Goal: Contribute content: Contribute content

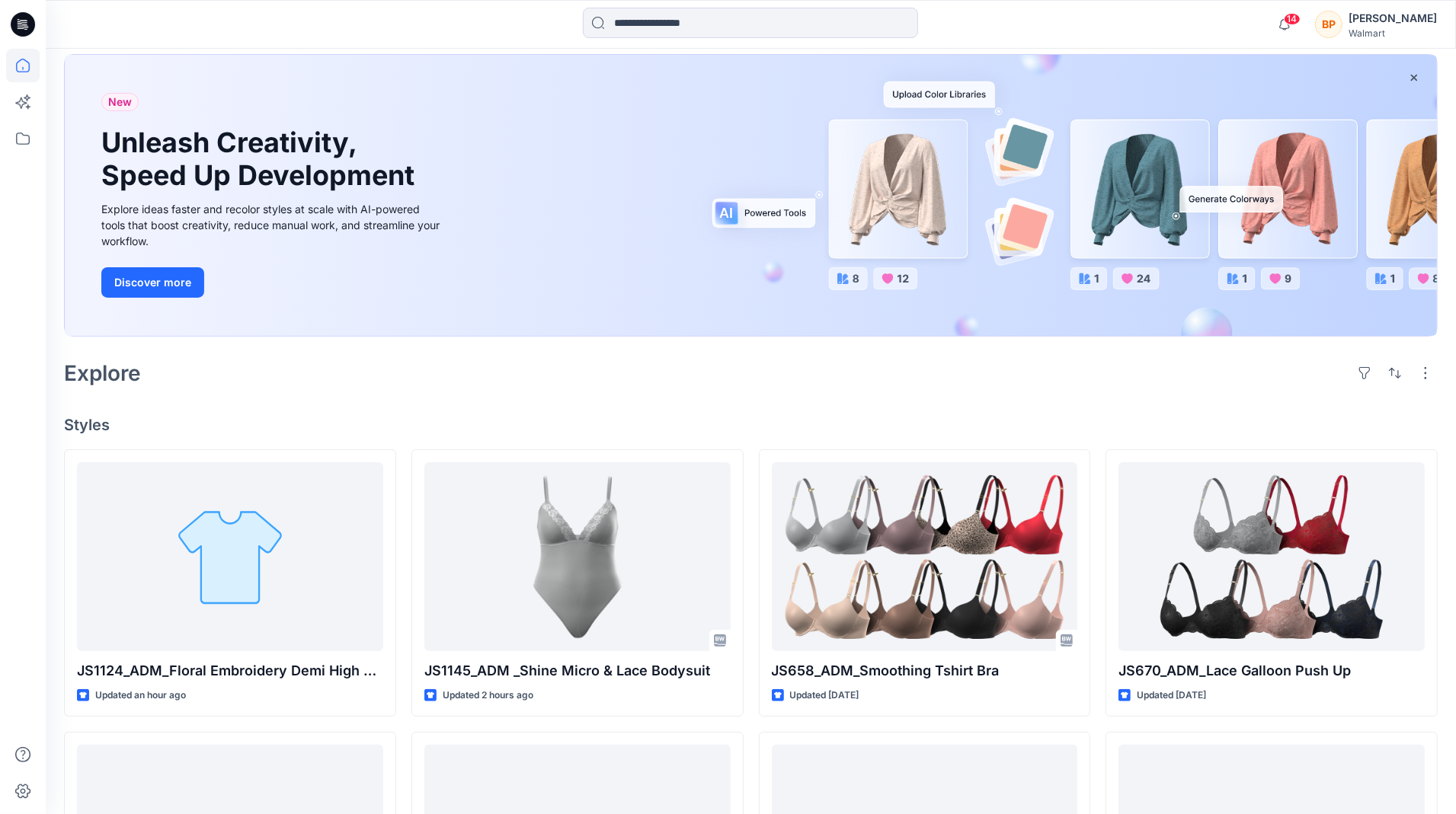
scroll to position [81, 0]
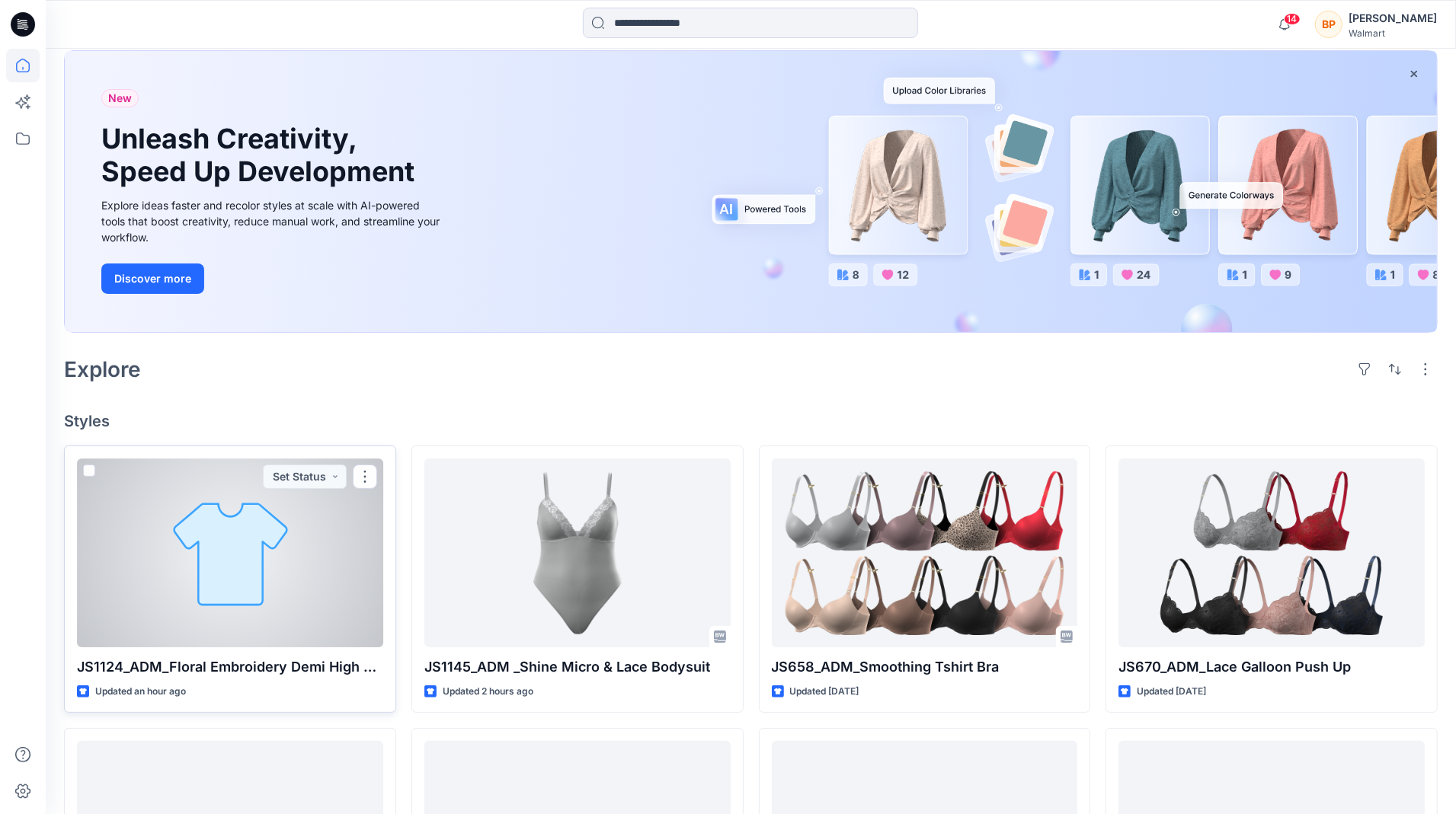
click at [294, 547] on div at bounding box center [230, 552] width 306 height 189
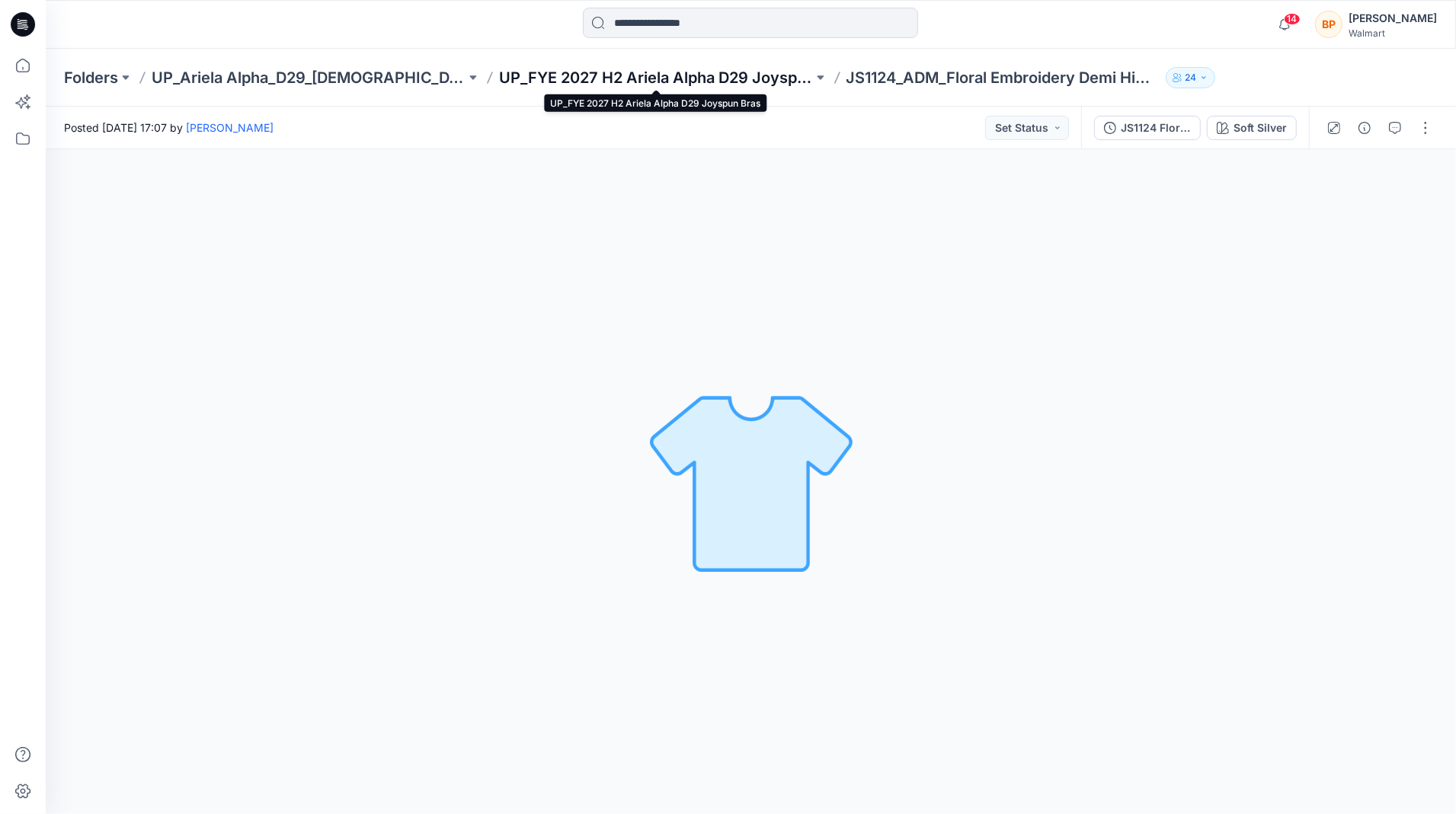
click at [731, 80] on p "UP_FYE 2027 H2 Ariela Alpha D29 Joyspun Bras" at bounding box center [656, 78] width 314 height 22
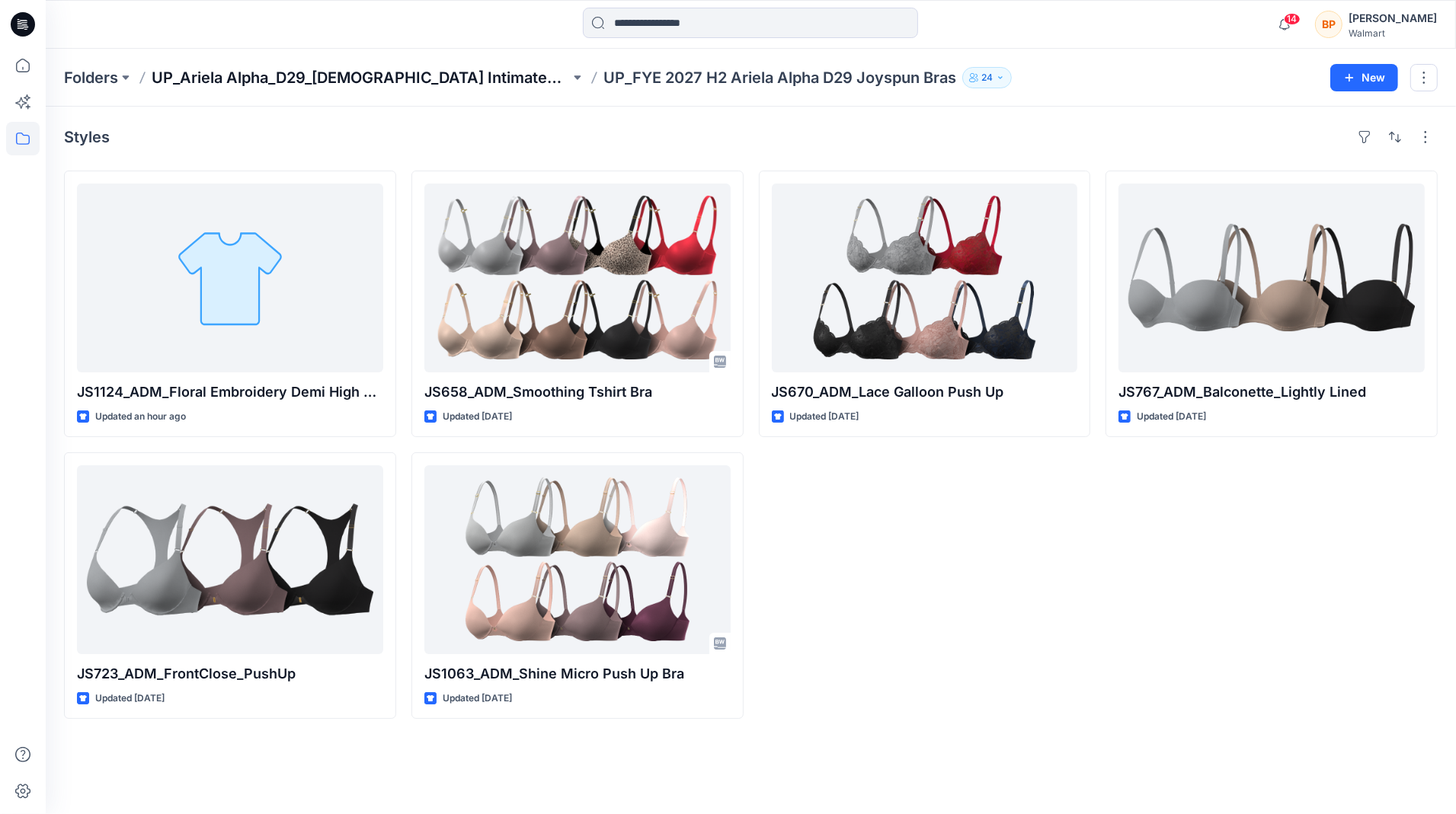
click at [498, 74] on p "UP_Ariela Alpha_D29_[DEMOGRAPHIC_DATA] Intimates - Joyspun" at bounding box center [361, 78] width 419 height 22
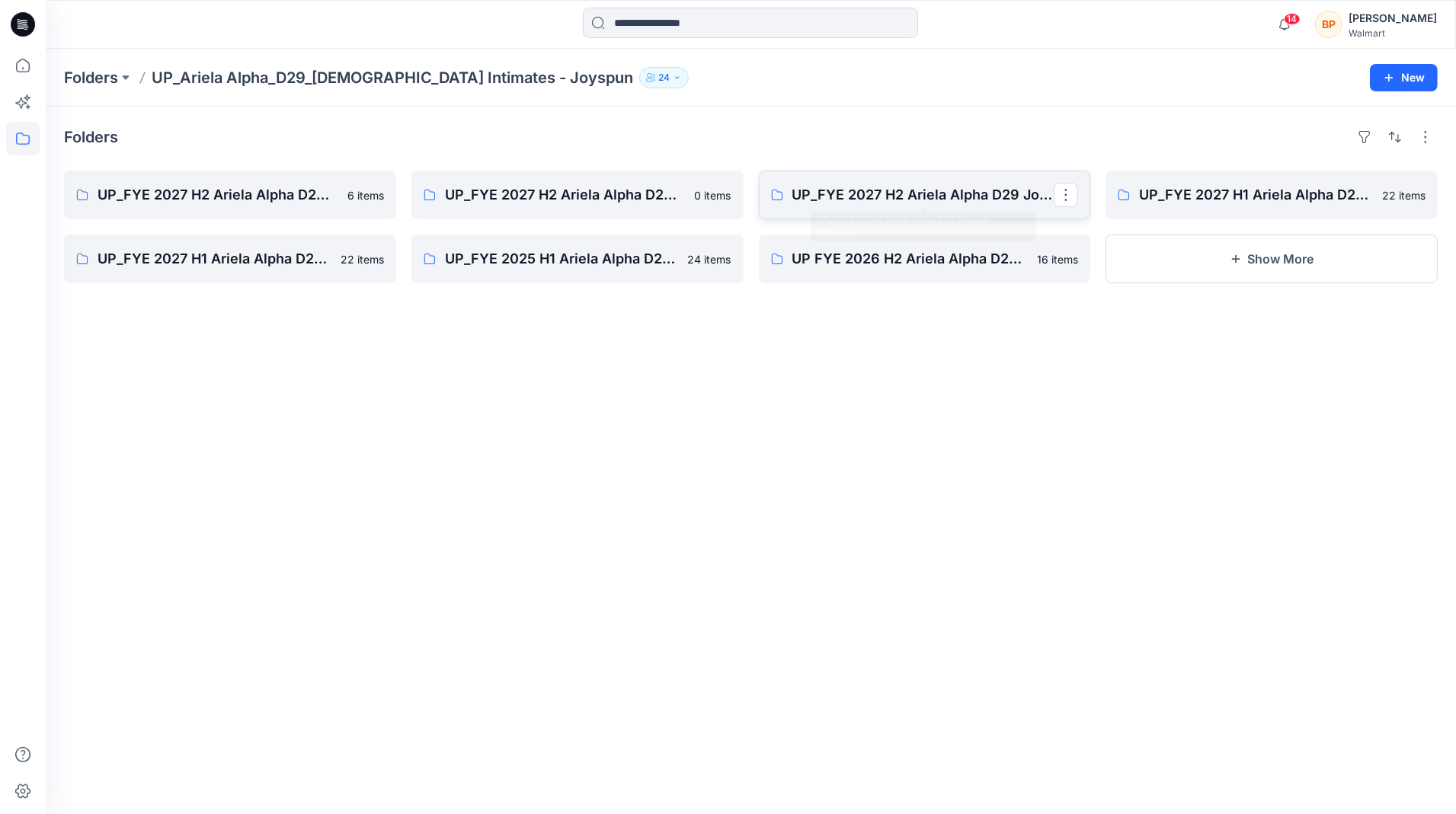
click at [918, 186] on p "UP_FYE 2027 H2 Ariela Alpha D29 Joyspun Bodysuits" at bounding box center [923, 195] width 262 height 22
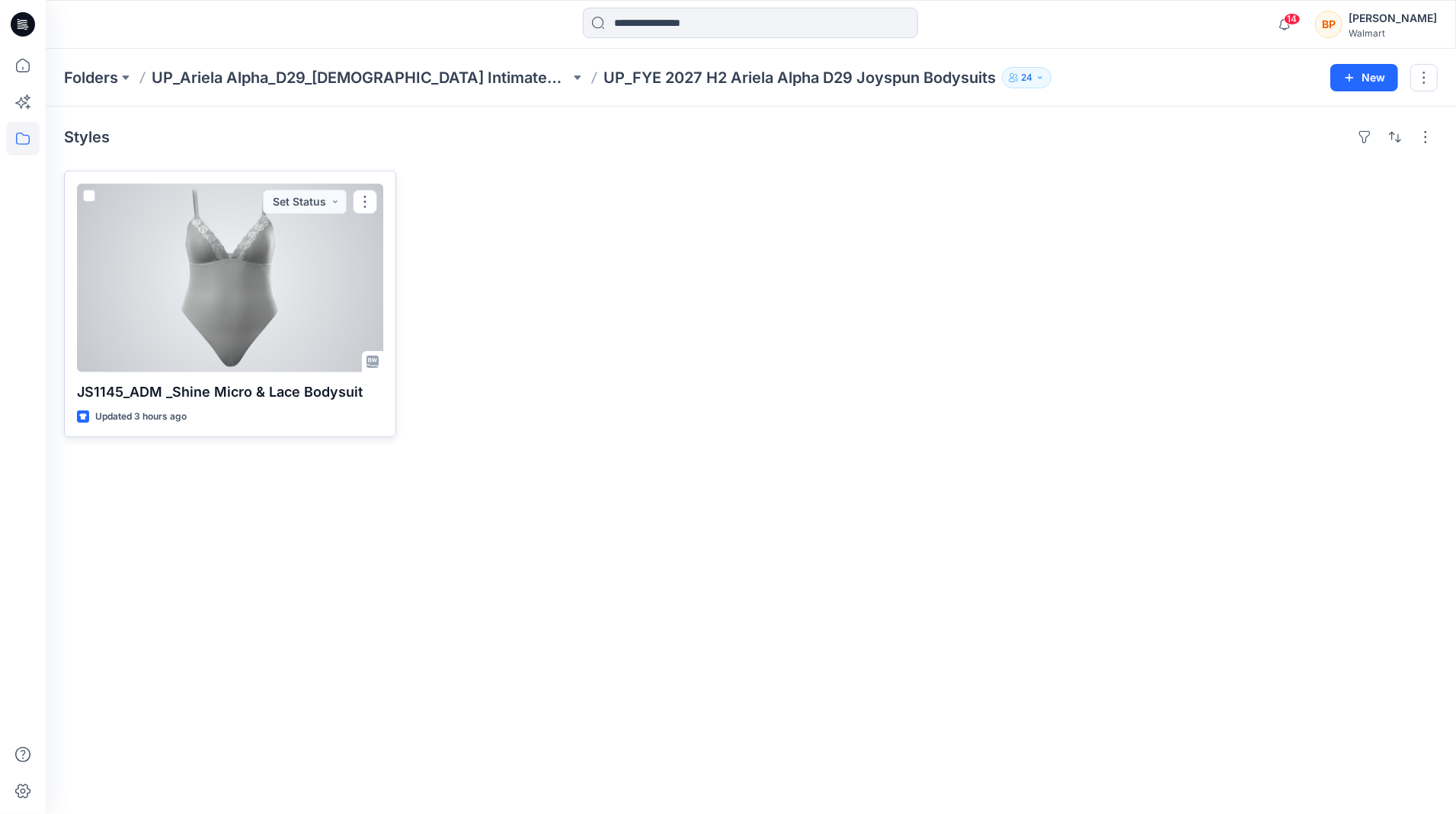
click at [312, 238] on div at bounding box center [230, 278] width 306 height 189
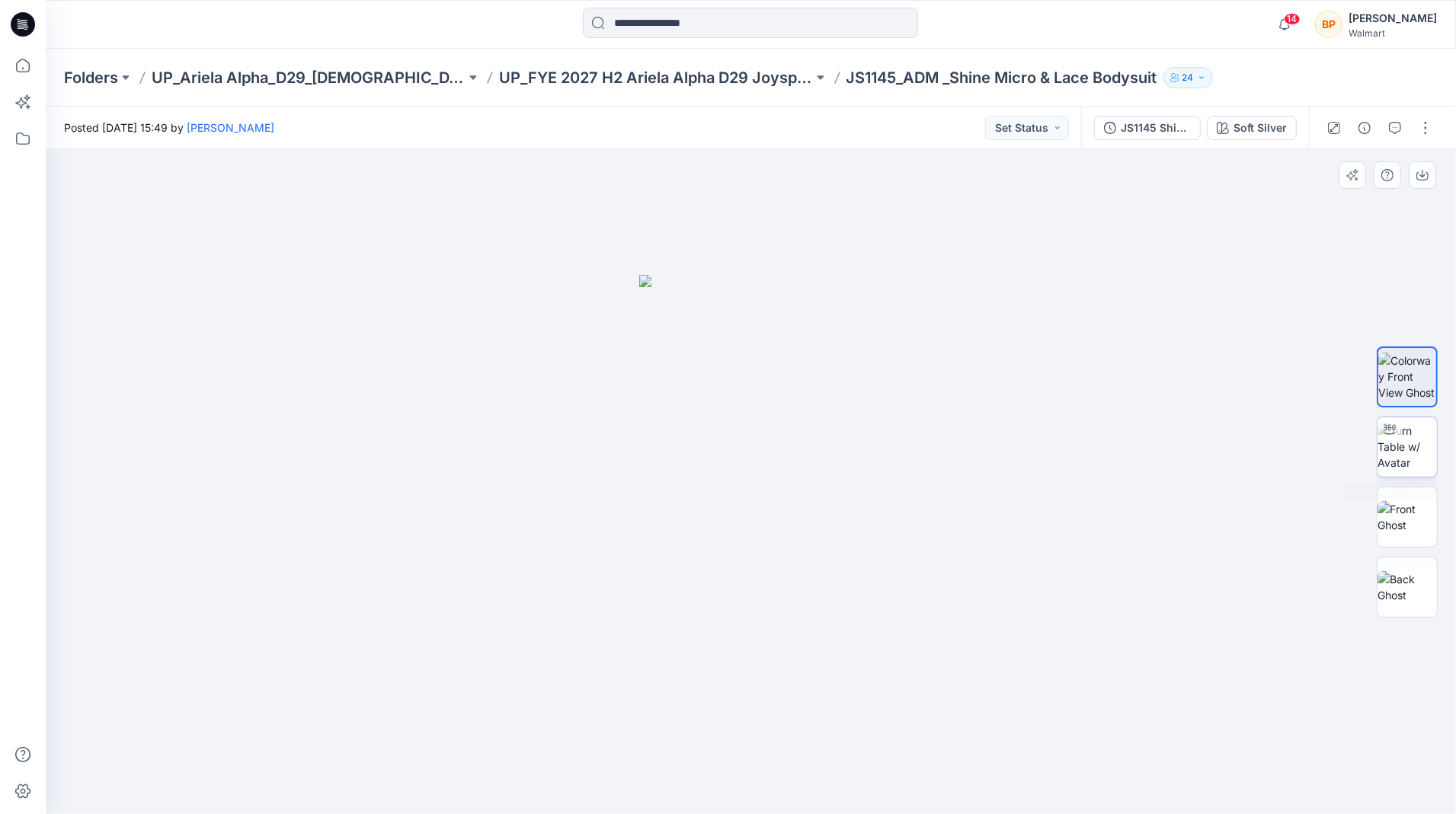
click at [1399, 464] on img at bounding box center [1407, 446] width 60 height 48
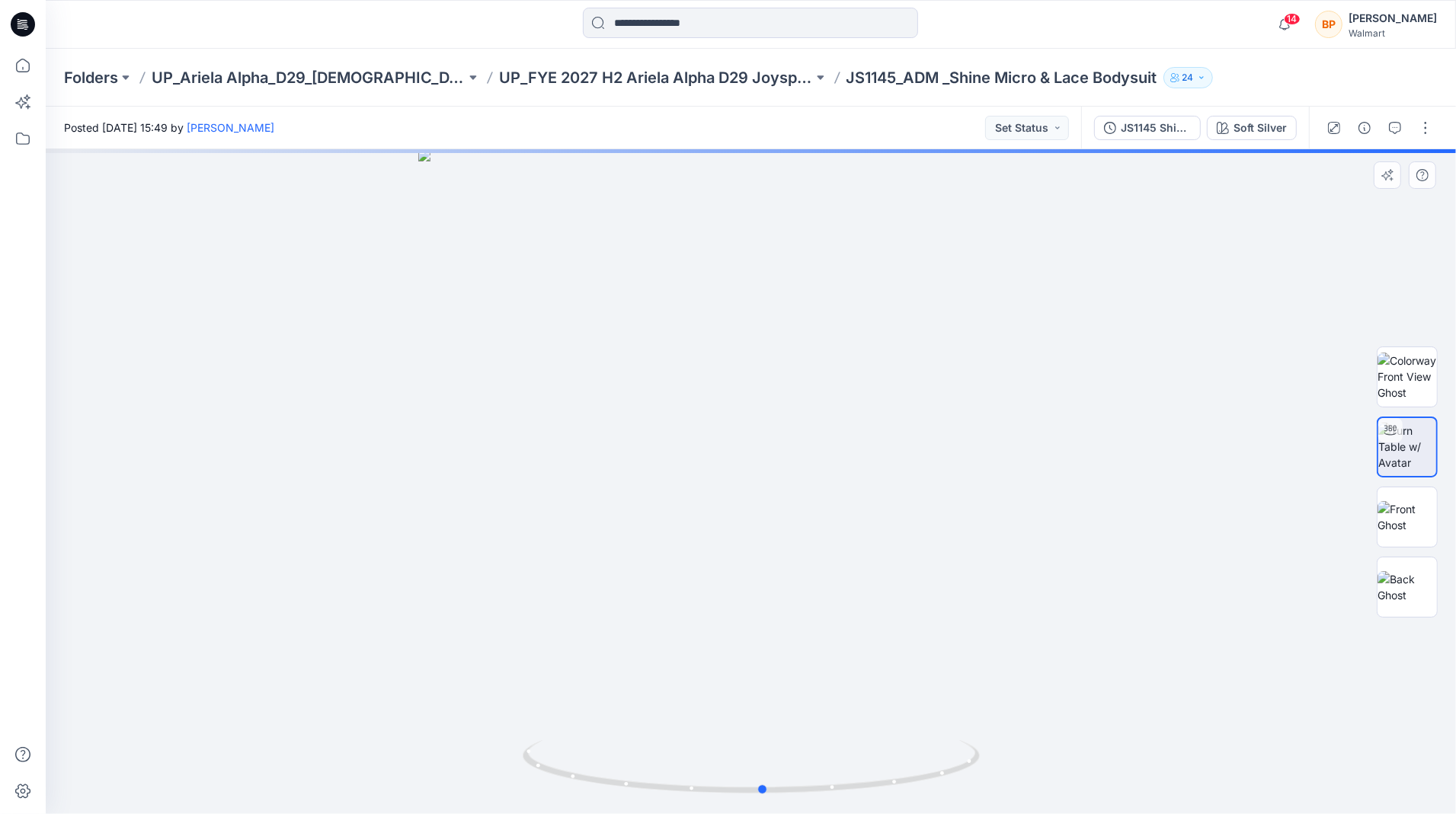
drag, startPoint x: 1228, startPoint y: 443, endPoint x: 782, endPoint y: 570, distance: 463.7
click at [783, 570] on div at bounding box center [751, 482] width 1410 height 665
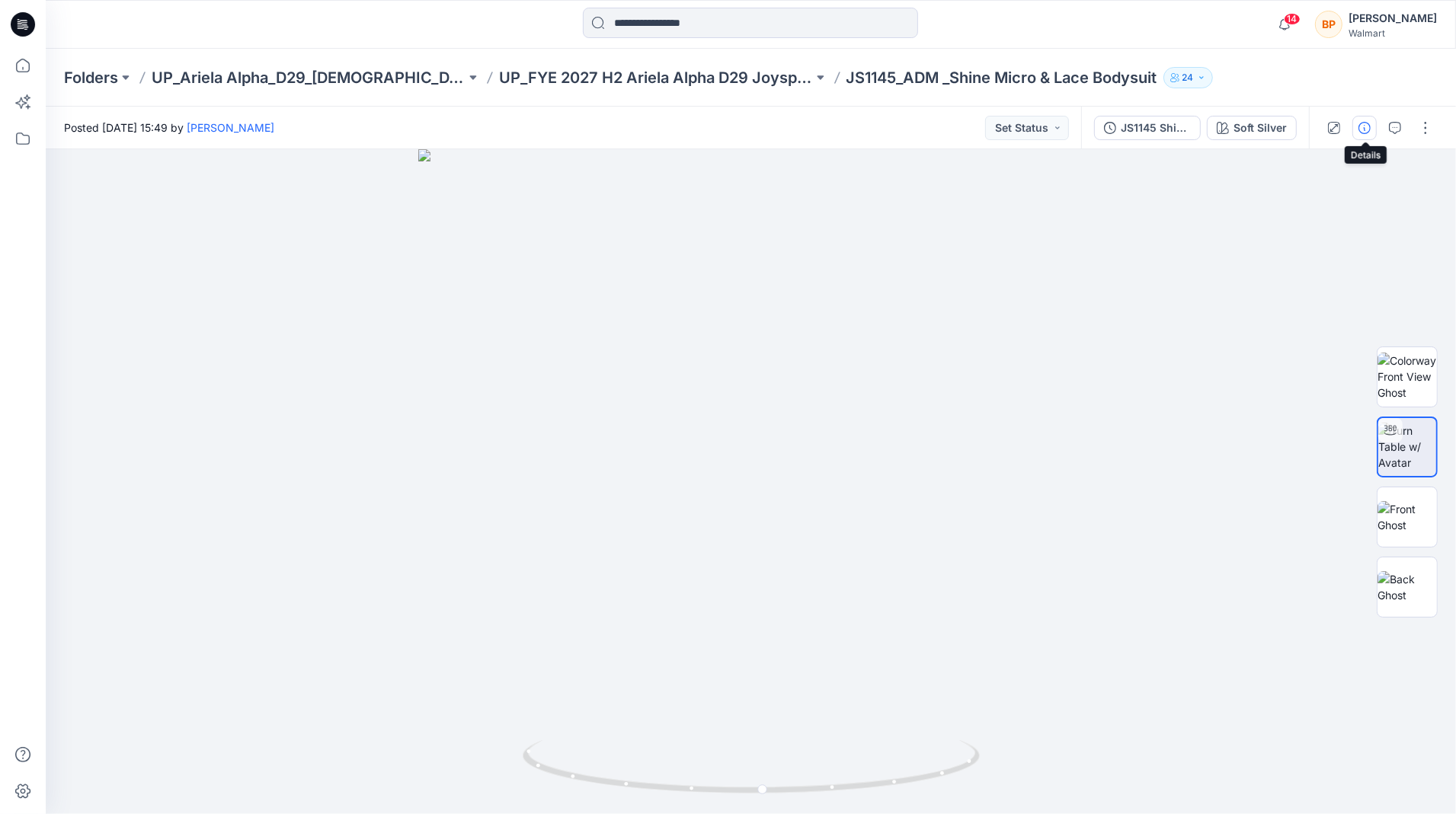
click at [1366, 138] on button "button" at bounding box center [1365, 128] width 25 height 25
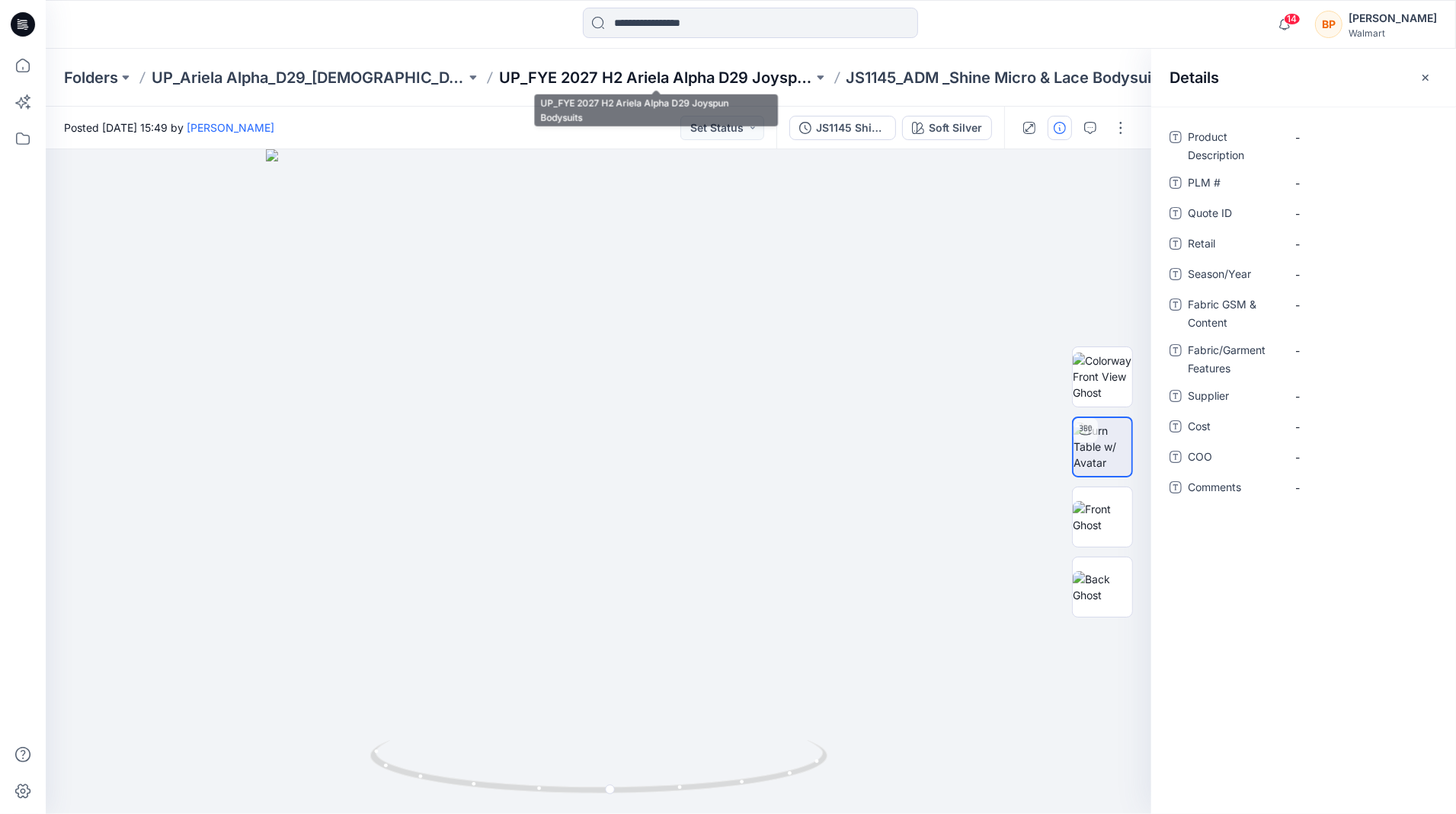
click at [666, 77] on p "UP_FYE 2027 H2 Ariela Alpha D29 Joyspun Bodysuits" at bounding box center [656, 78] width 314 height 22
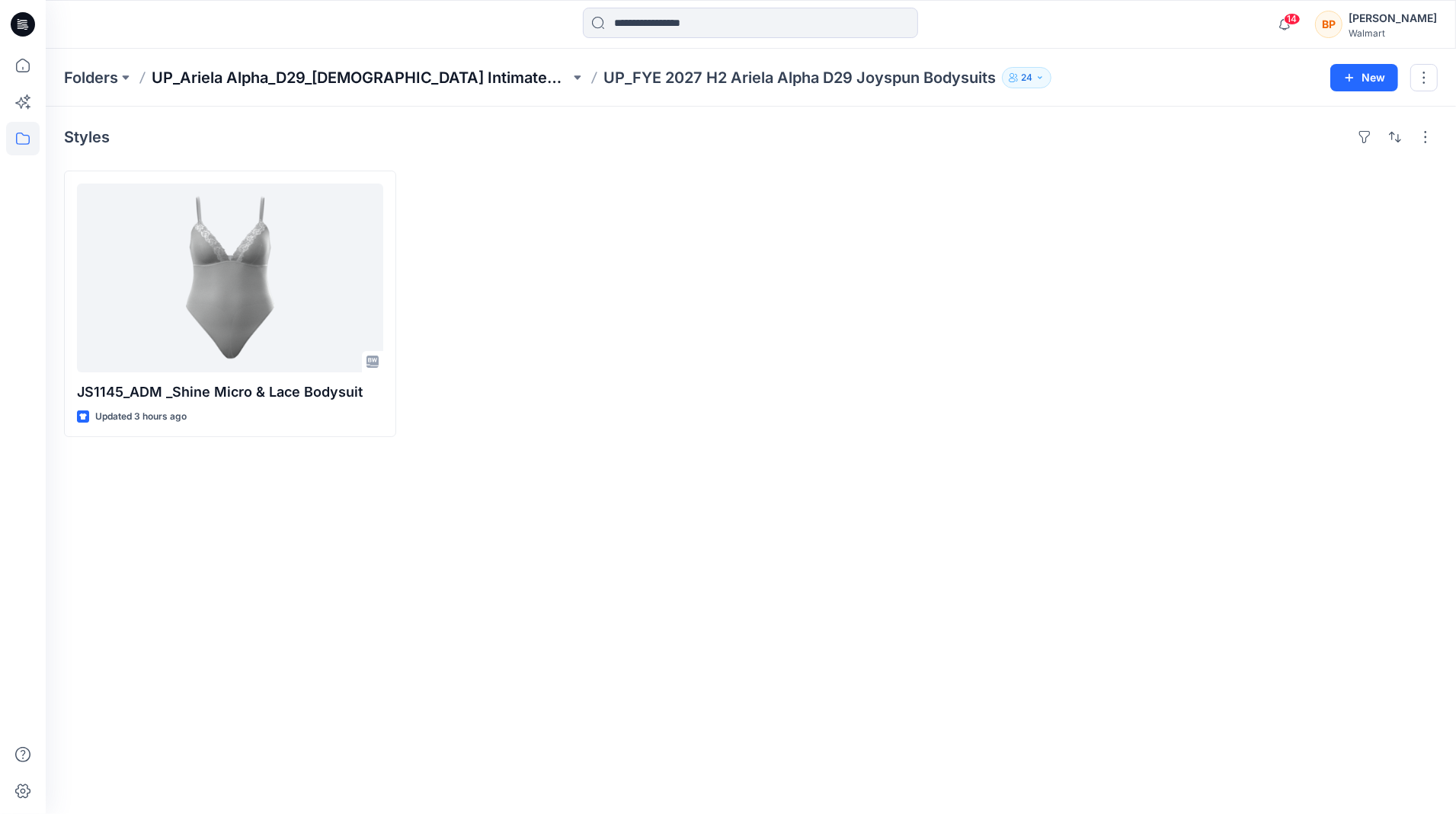
click at [495, 71] on p "UP_Ariela Alpha_D29_[DEMOGRAPHIC_DATA] Intimates - Joyspun" at bounding box center [361, 78] width 419 height 22
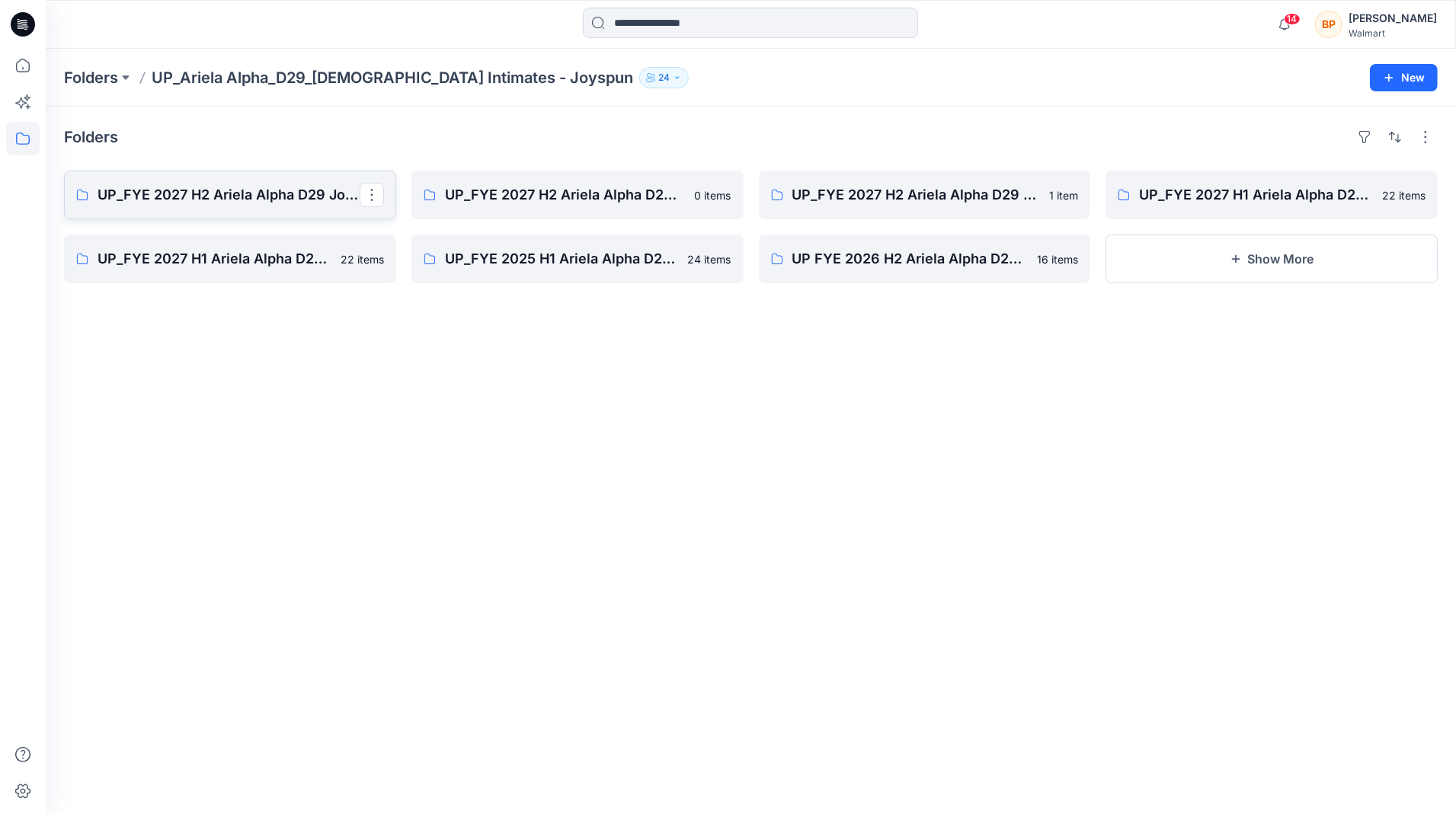
click at [315, 185] on p "UP_FYE 2027 H2 Ariela Alpha D29 Joyspun Bras" at bounding box center [228, 195] width 262 height 22
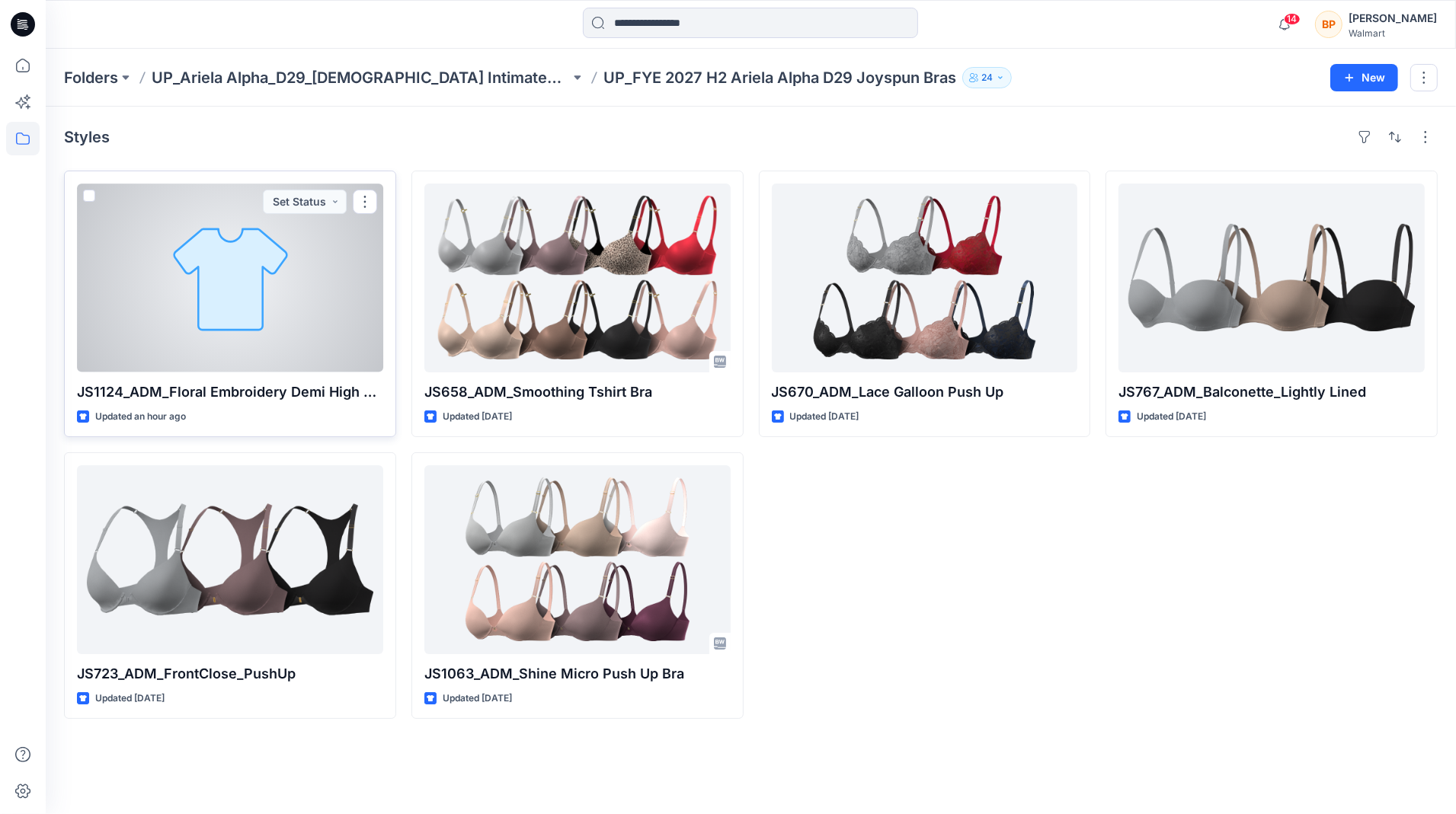
click at [226, 406] on div "JS1124_ADM_Floral Embroidery Demi High Apex Updated an hour ago Set Status" at bounding box center [230, 303] width 332 height 267
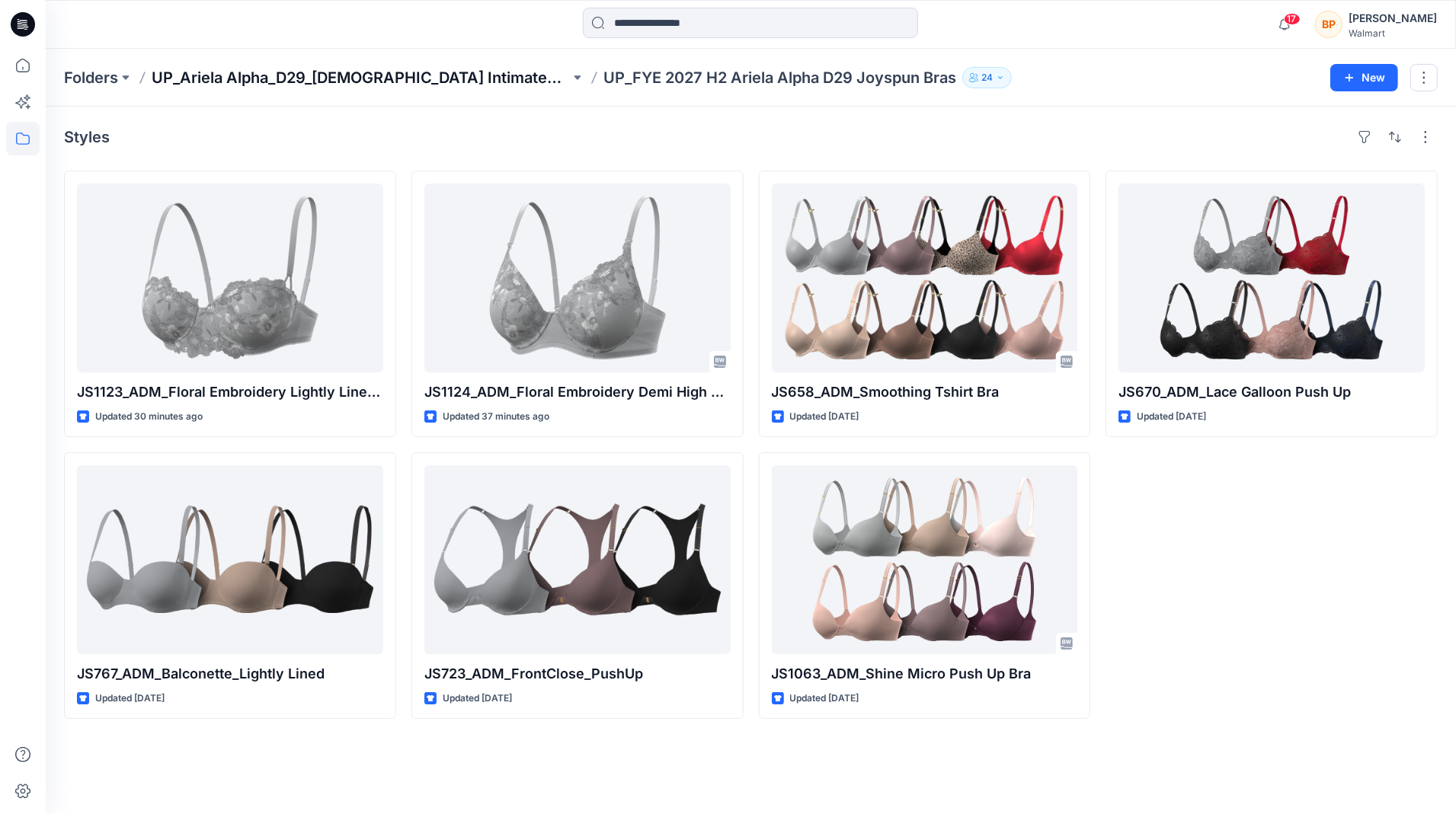
click at [453, 84] on p "UP_Ariela Alpha_D29_[DEMOGRAPHIC_DATA] Intimates - Joyspun" at bounding box center [361, 78] width 419 height 22
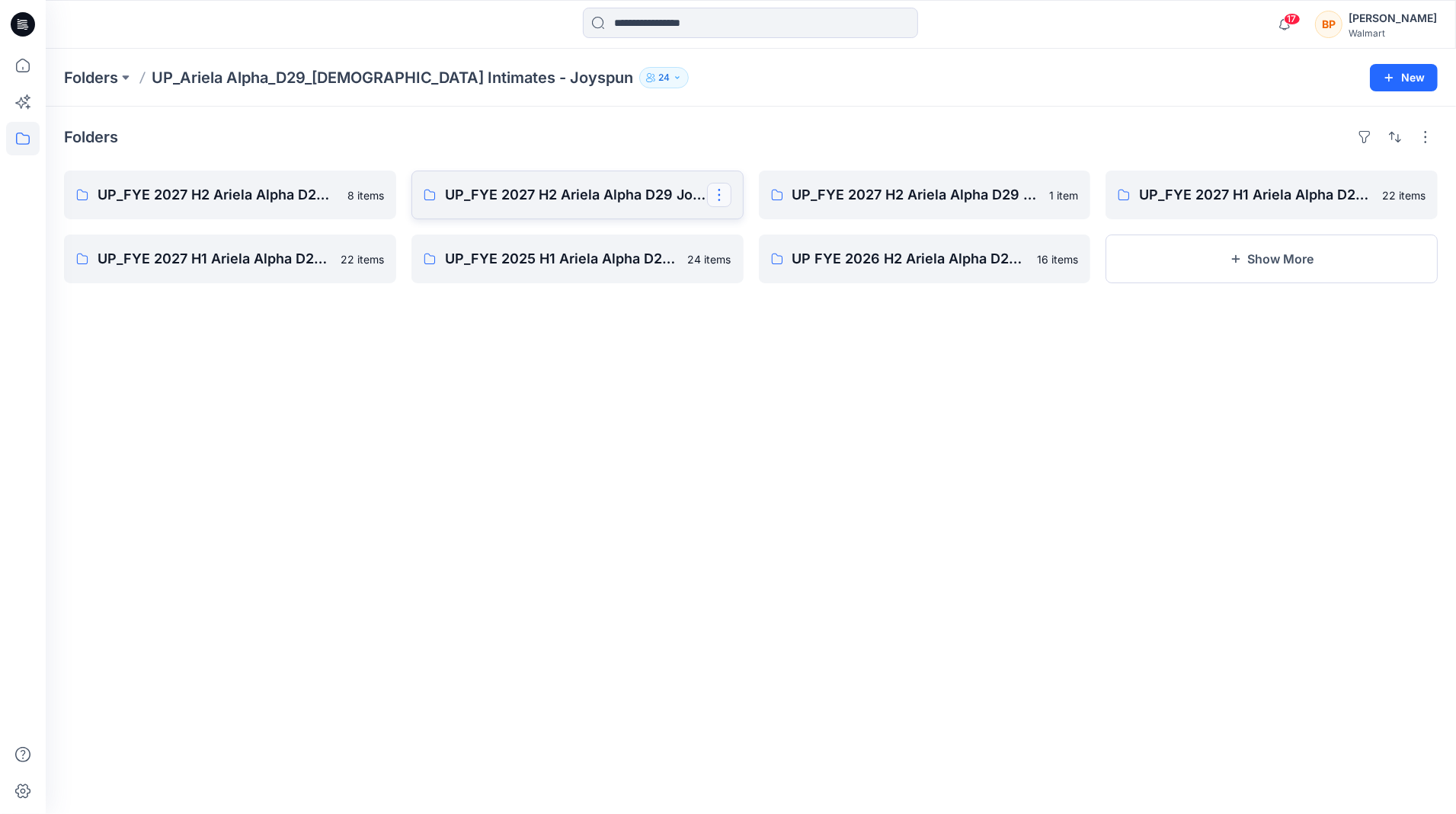
click at [718, 190] on button "button" at bounding box center [719, 194] width 25 height 25
click at [753, 227] on p "Edit" at bounding box center [747, 230] width 19 height 16
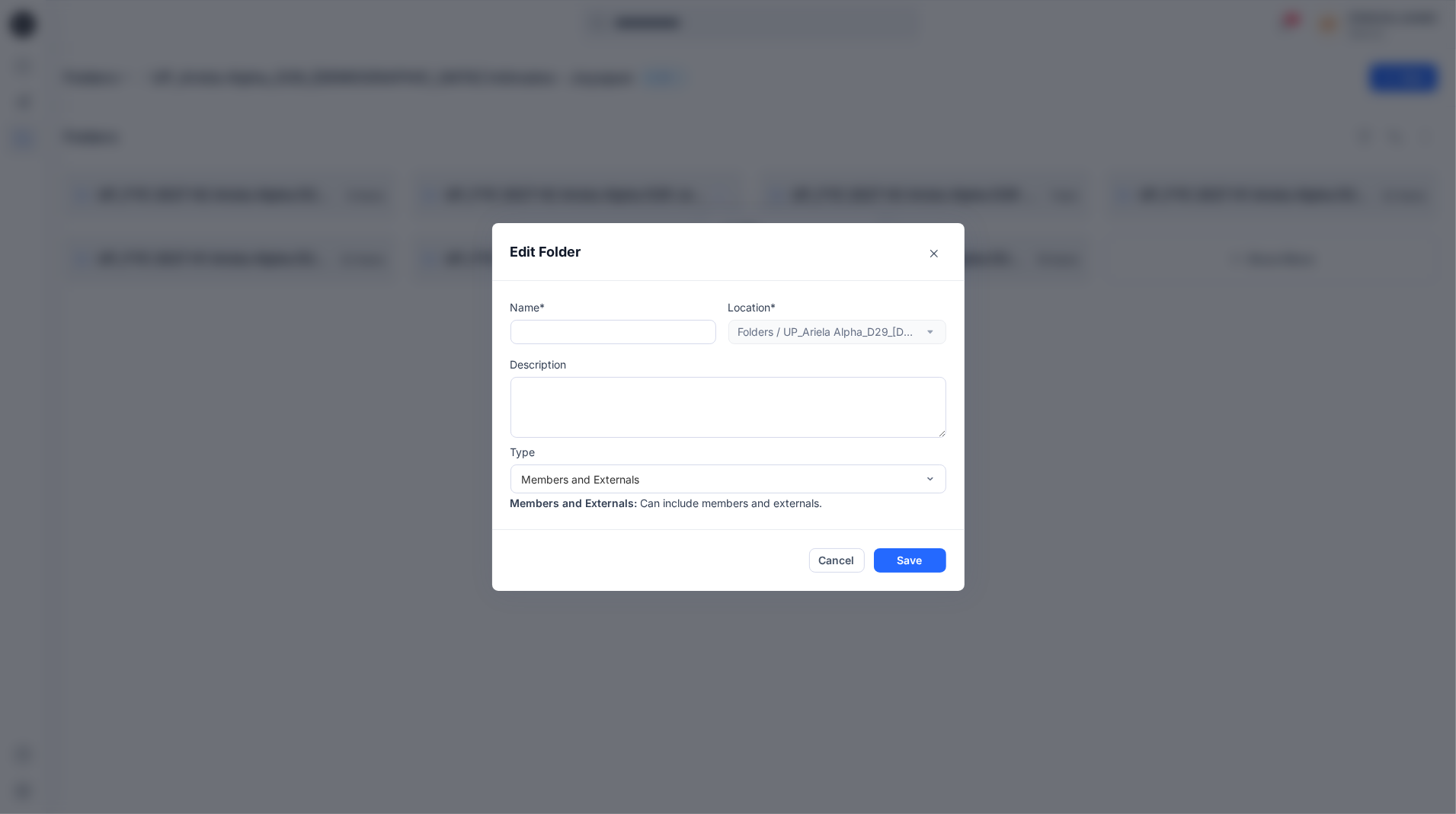
type textarea "**********"
drag, startPoint x: 519, startPoint y: 339, endPoint x: 930, endPoint y: 349, distance: 411.1
click at [931, 349] on div "**********" at bounding box center [728, 406] width 435 height 212
drag, startPoint x: 521, startPoint y: 332, endPoint x: 684, endPoint y: 336, distance: 163.0
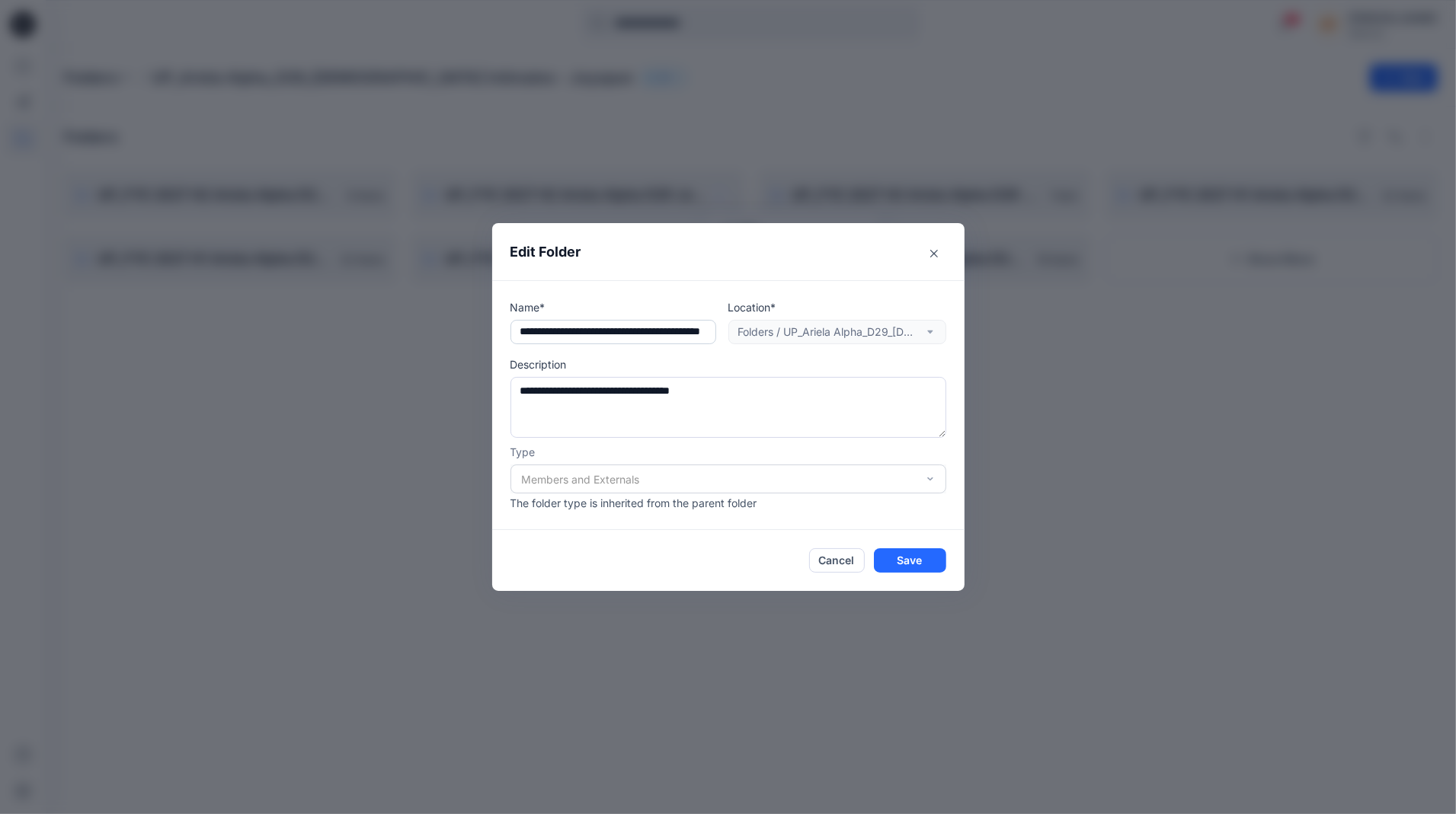
click at [684, 330] on input "text" at bounding box center [613, 332] width 205 height 25
click at [699, 336] on input "text" at bounding box center [613, 332] width 205 height 25
drag, startPoint x: 706, startPoint y: 336, endPoint x: 482, endPoint y: 327, distance: 224.2
click at [482, 327] on div "**********" at bounding box center [728, 407] width 1456 height 814
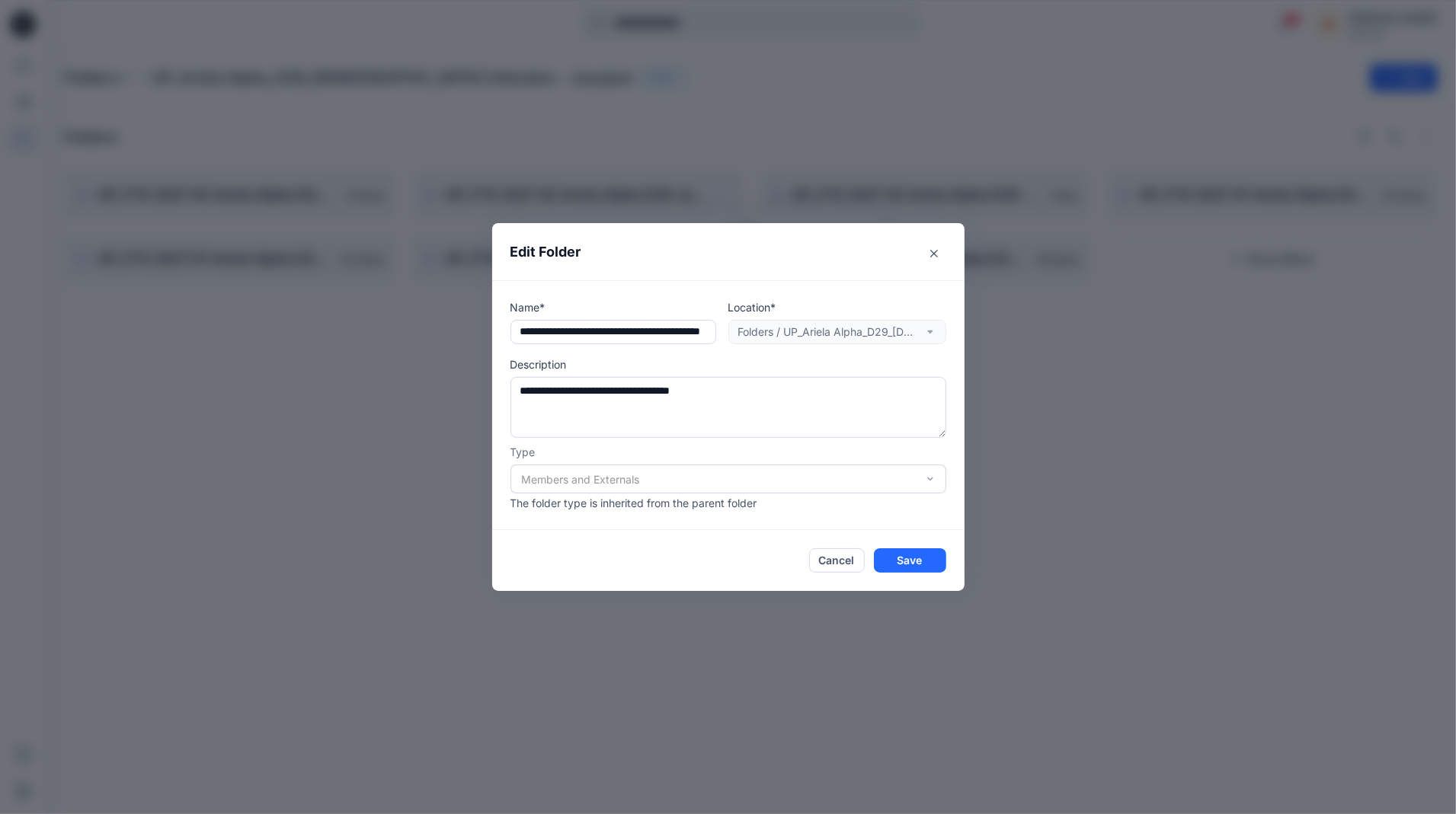
type input "**********"
click at [908, 572] on footer "Cancel Save" at bounding box center [728, 560] width 472 height 60
click at [909, 552] on button "Save" at bounding box center [910, 560] width 72 height 25
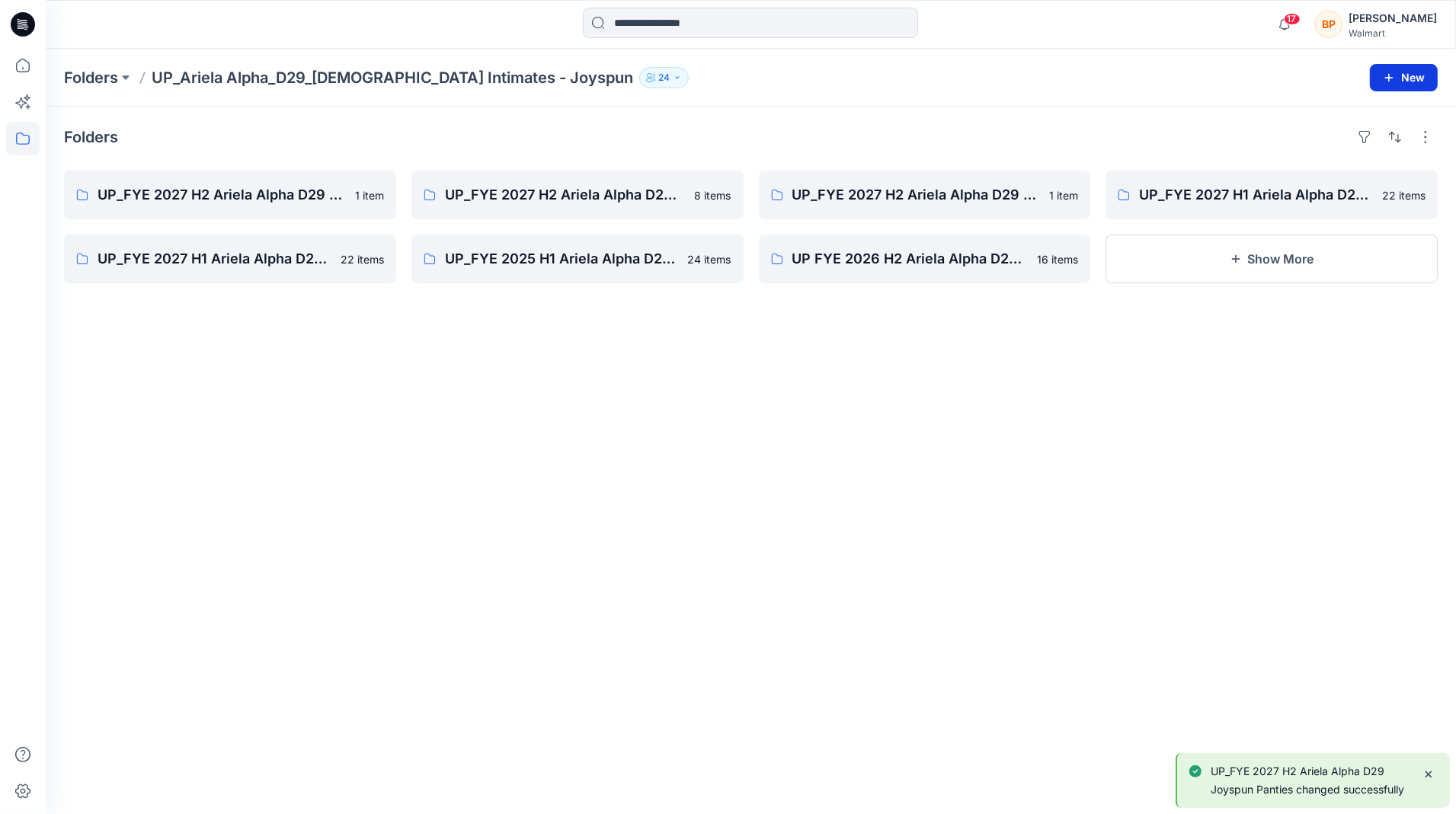
click at [1384, 80] on icon "button" at bounding box center [1389, 77] width 12 height 12
click at [1339, 145] on p "New Folder" at bounding box center [1359, 145] width 57 height 16
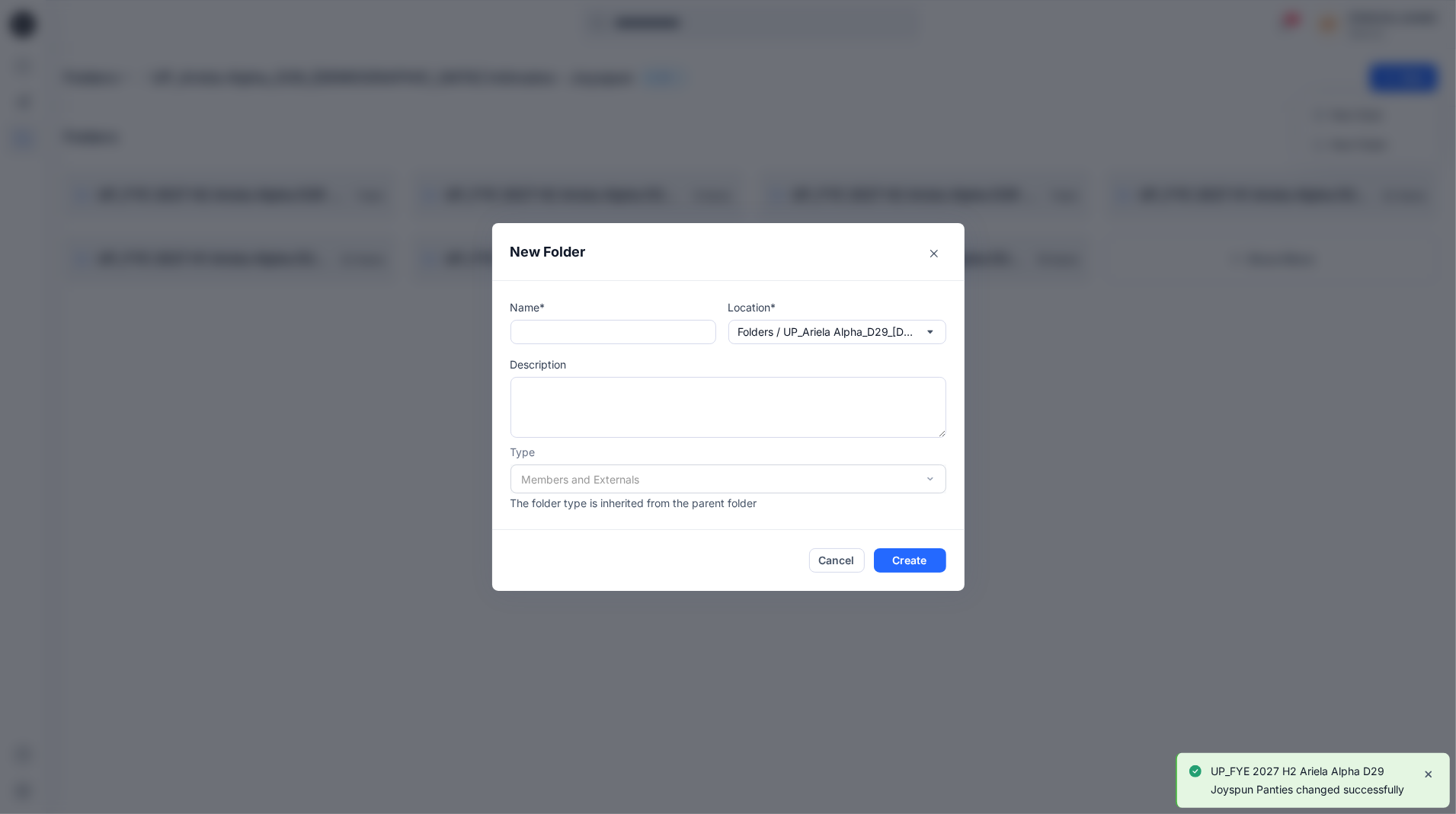
click at [659, 312] on p "Name*" at bounding box center [613, 307] width 205 height 16
click at [656, 337] on input "text" at bounding box center [613, 332] width 205 height 25
paste input "**********"
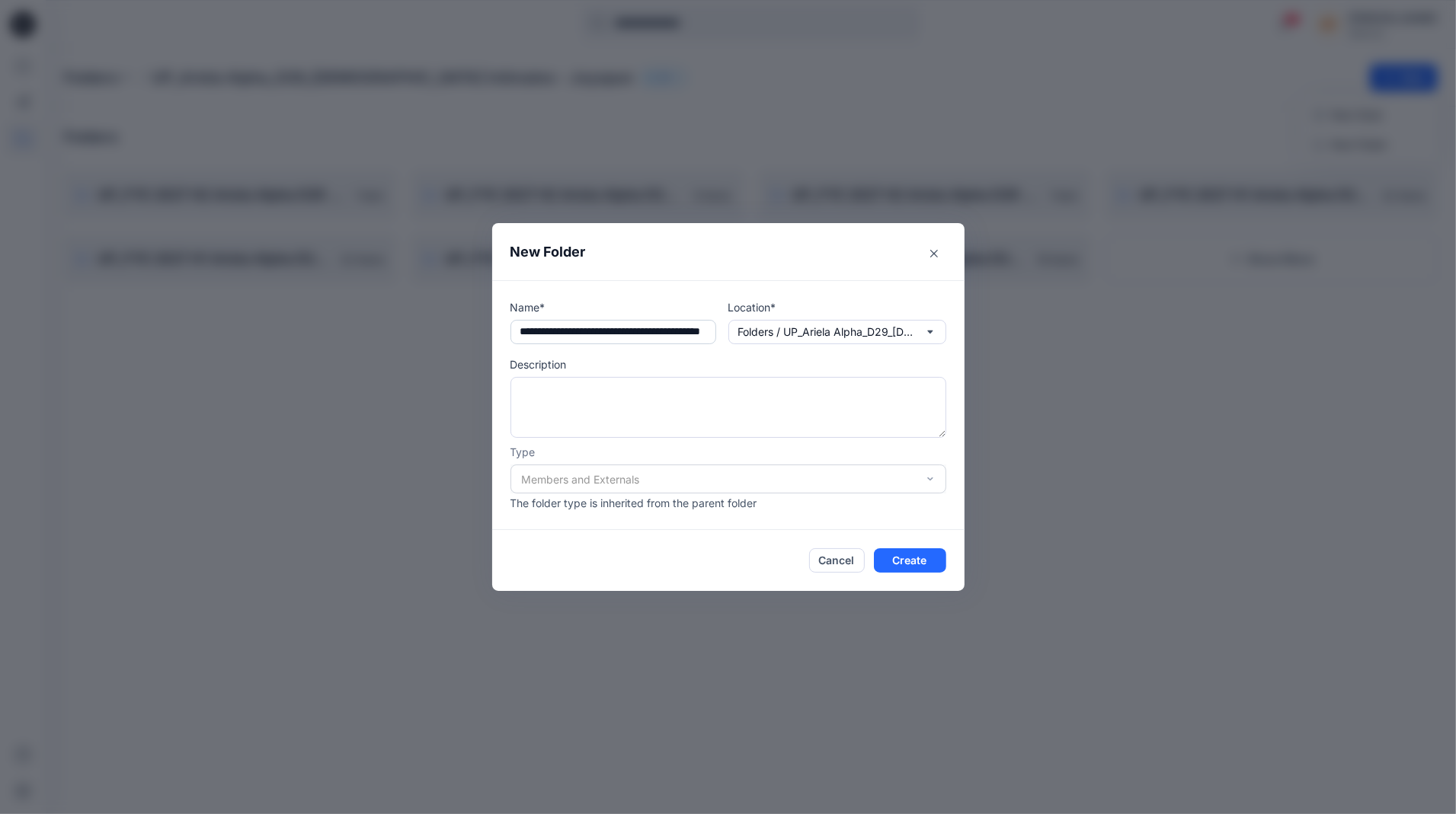
click at [683, 333] on input "**********" at bounding box center [613, 332] width 205 height 25
type input "**********"
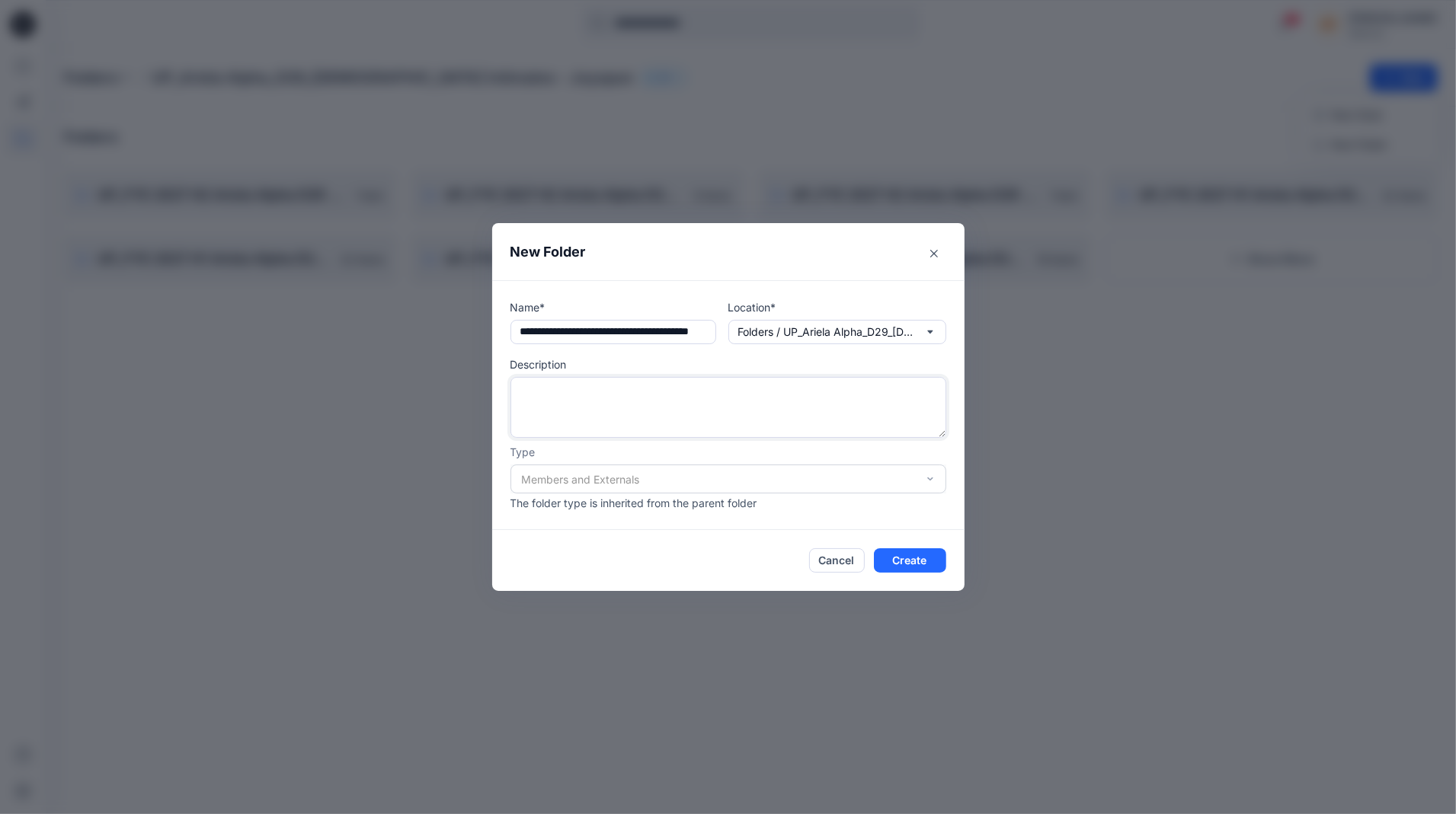
click at [642, 379] on textarea at bounding box center [728, 407] width 435 height 60
type textarea "*"
click at [912, 540] on footer "Cancel Create" at bounding box center [728, 560] width 472 height 60
click at [912, 550] on button "Create" at bounding box center [910, 560] width 72 height 25
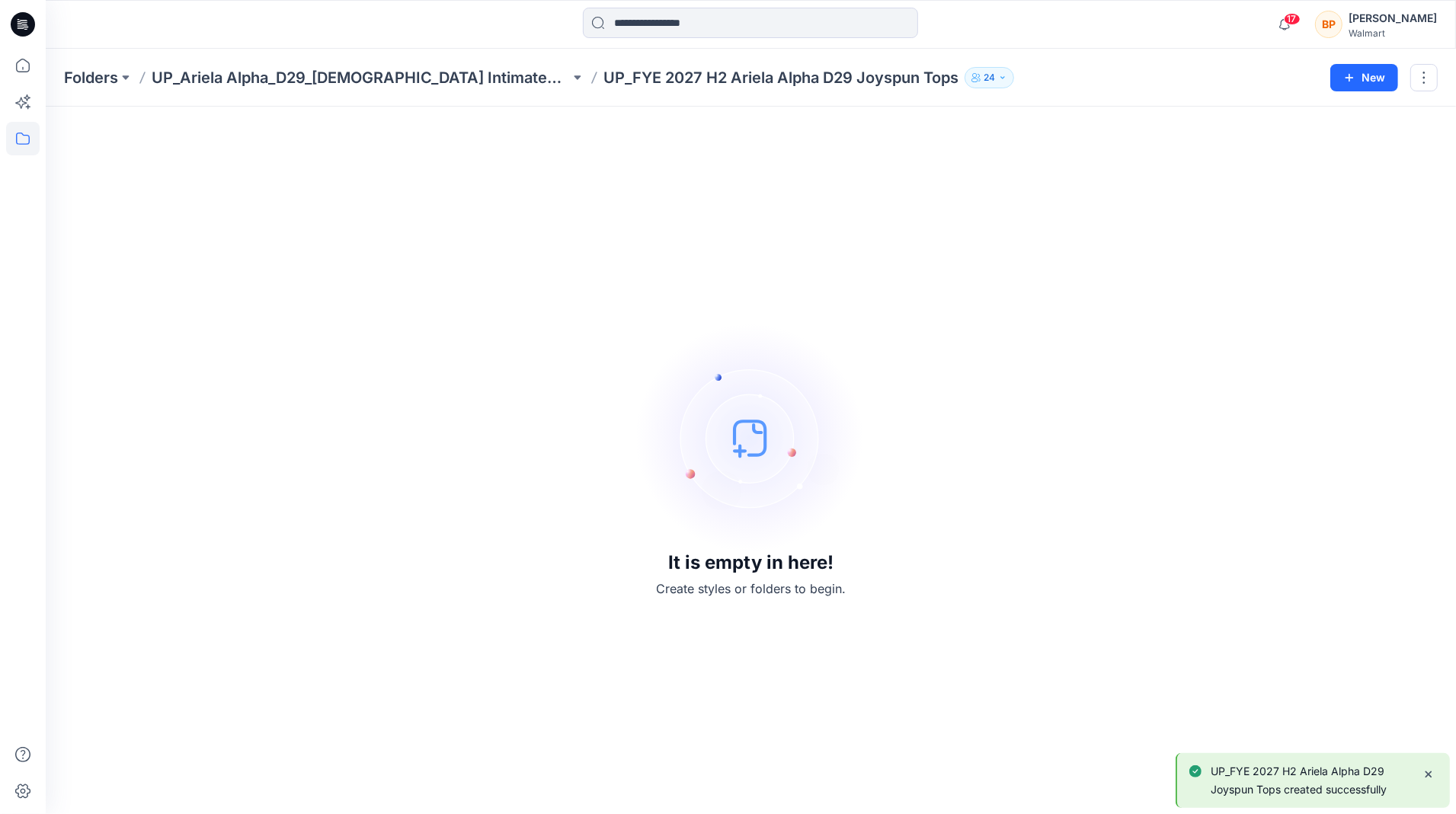
click at [467, 92] on div "Folders UP_Ariela Alpha_D29_Ladies Intimates - Joyspun UP_FYE 2027 H2 Ariela Al…" at bounding box center [751, 77] width 1410 height 58
click at [470, 83] on p "UP_Ariela Alpha_D29_[DEMOGRAPHIC_DATA] Intimates - Joyspun" at bounding box center [361, 78] width 419 height 22
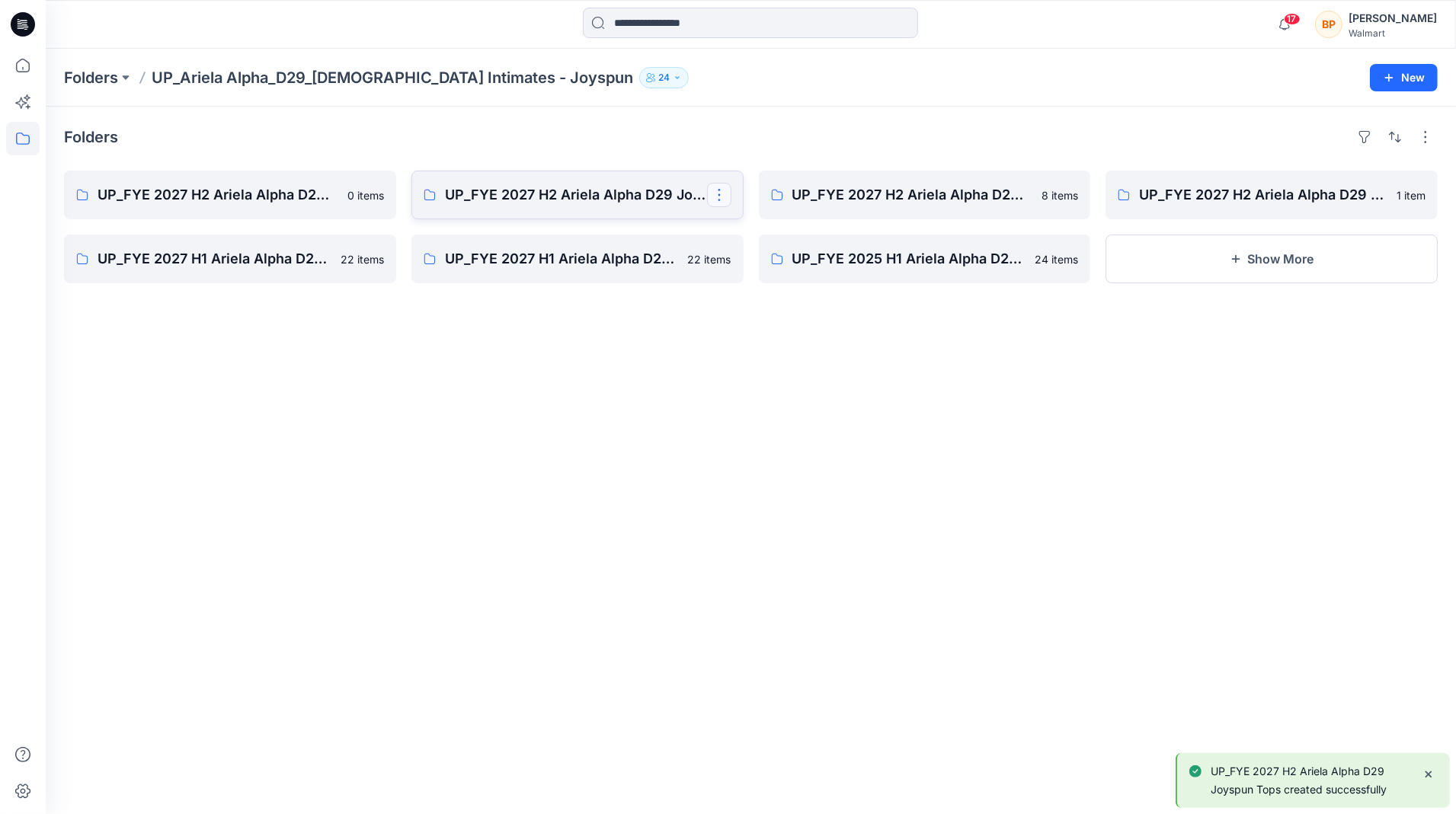
click at [728, 196] on button "button" at bounding box center [719, 194] width 25 height 25
click at [743, 235] on p "Edit" at bounding box center [747, 230] width 19 height 16
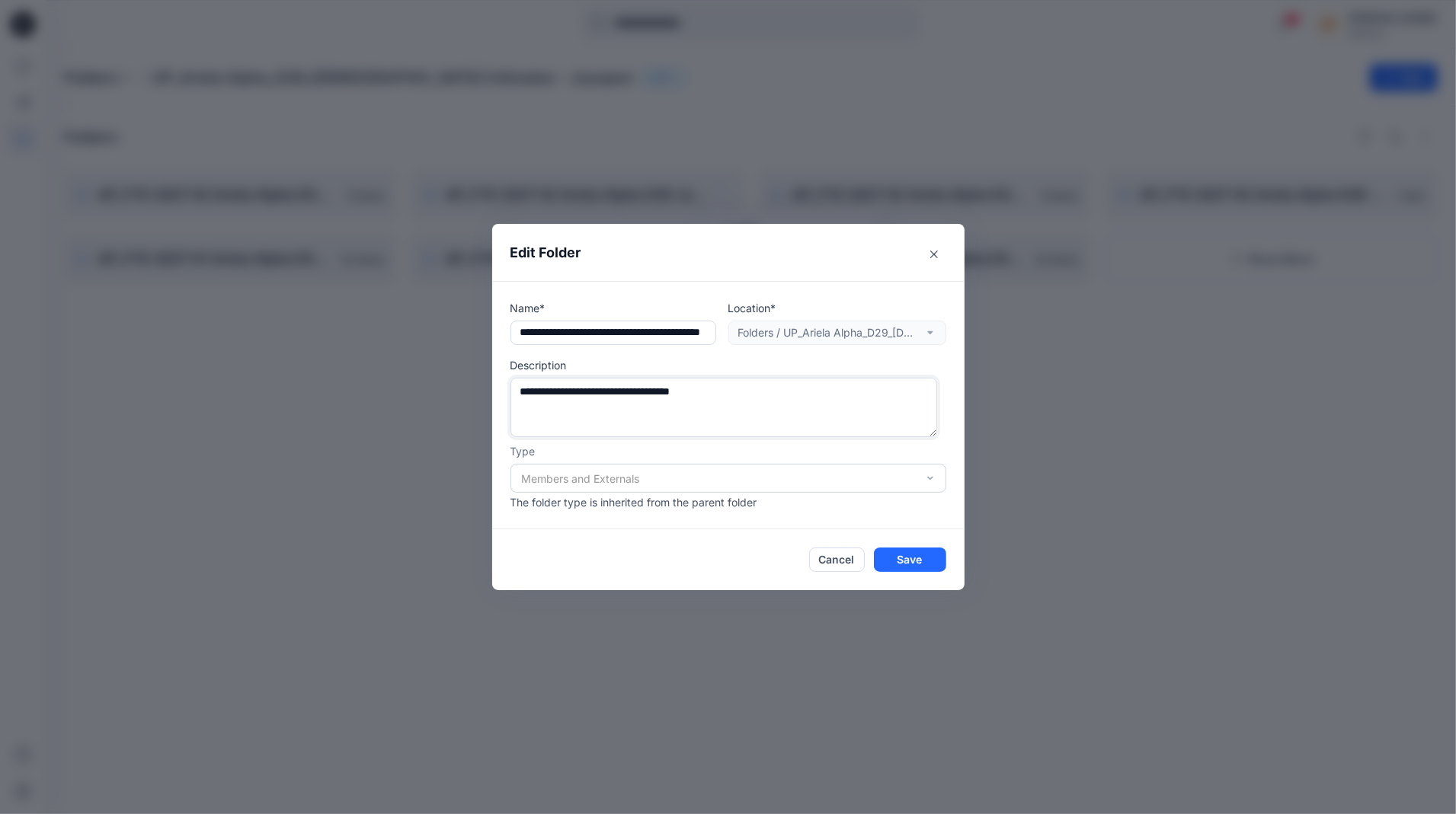
drag, startPoint x: 724, startPoint y: 416, endPoint x: 494, endPoint y: 353, distance: 238.5
click at [494, 353] on div "**********" at bounding box center [728, 405] width 472 height 248
click at [901, 559] on button "Save" at bounding box center [910, 559] width 72 height 25
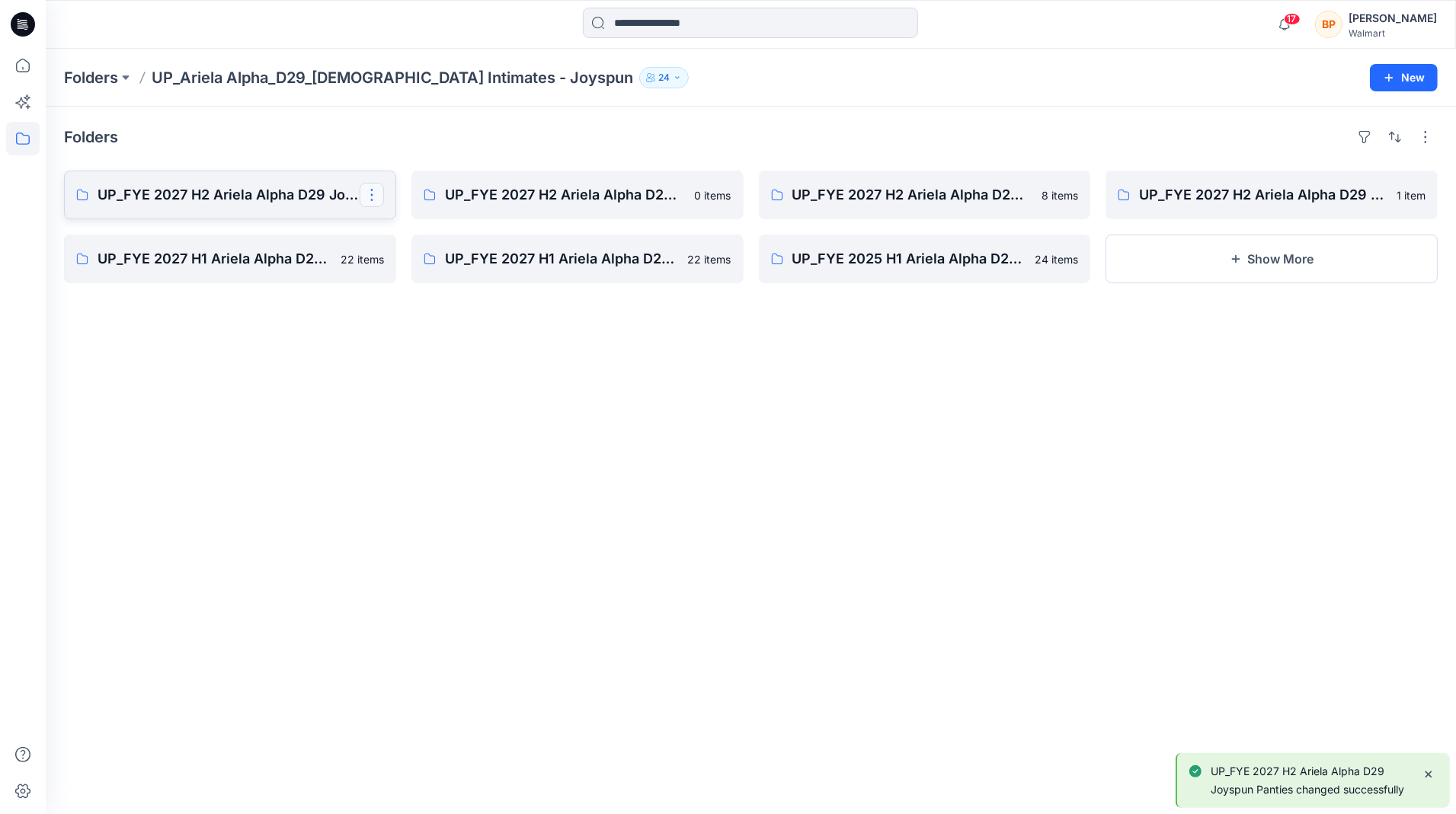
click at [370, 194] on button "button" at bounding box center [372, 194] width 25 height 25
click at [452, 228] on button "Edit" at bounding box center [445, 229] width 165 height 28
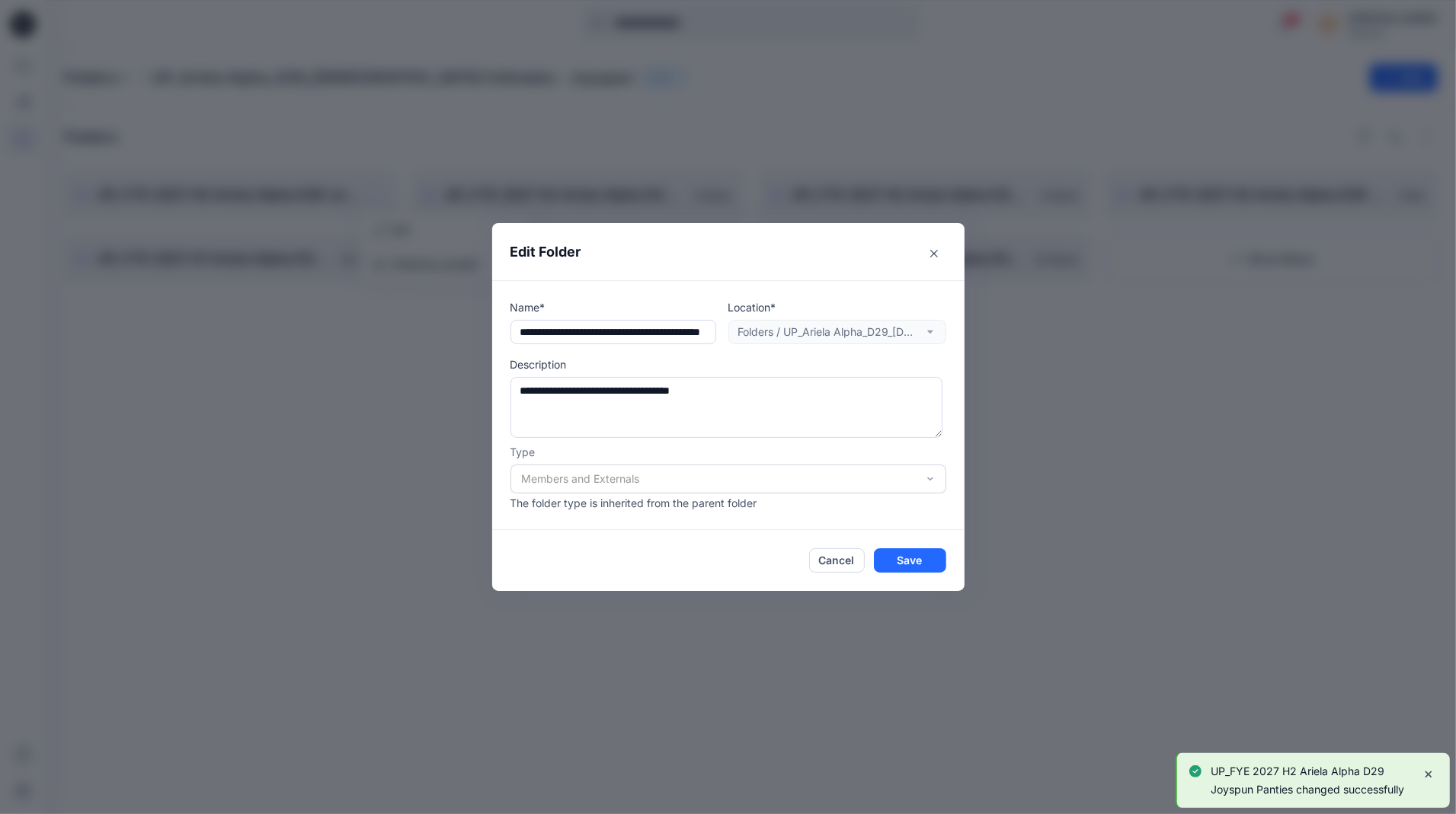
click at [704, 469] on div "Members and Externals" at bounding box center [728, 479] width 435 height 29
click at [764, 406] on textarea "**********" at bounding box center [727, 407] width 432 height 60
click at [829, 565] on button "Cancel" at bounding box center [837, 560] width 56 height 25
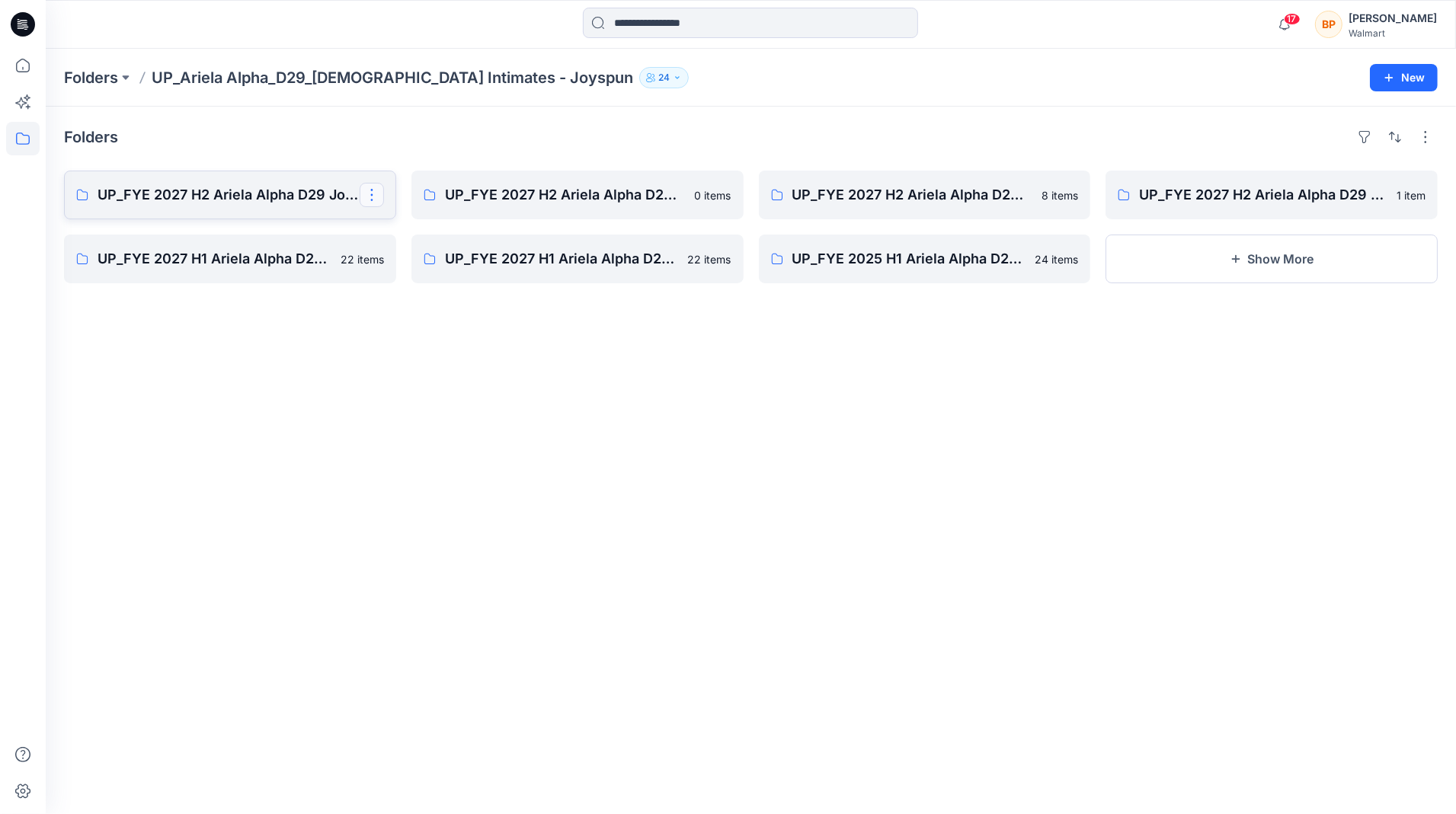
click at [377, 196] on button "button" at bounding box center [372, 194] width 25 height 25
click at [438, 230] on button "Edit" at bounding box center [445, 229] width 165 height 28
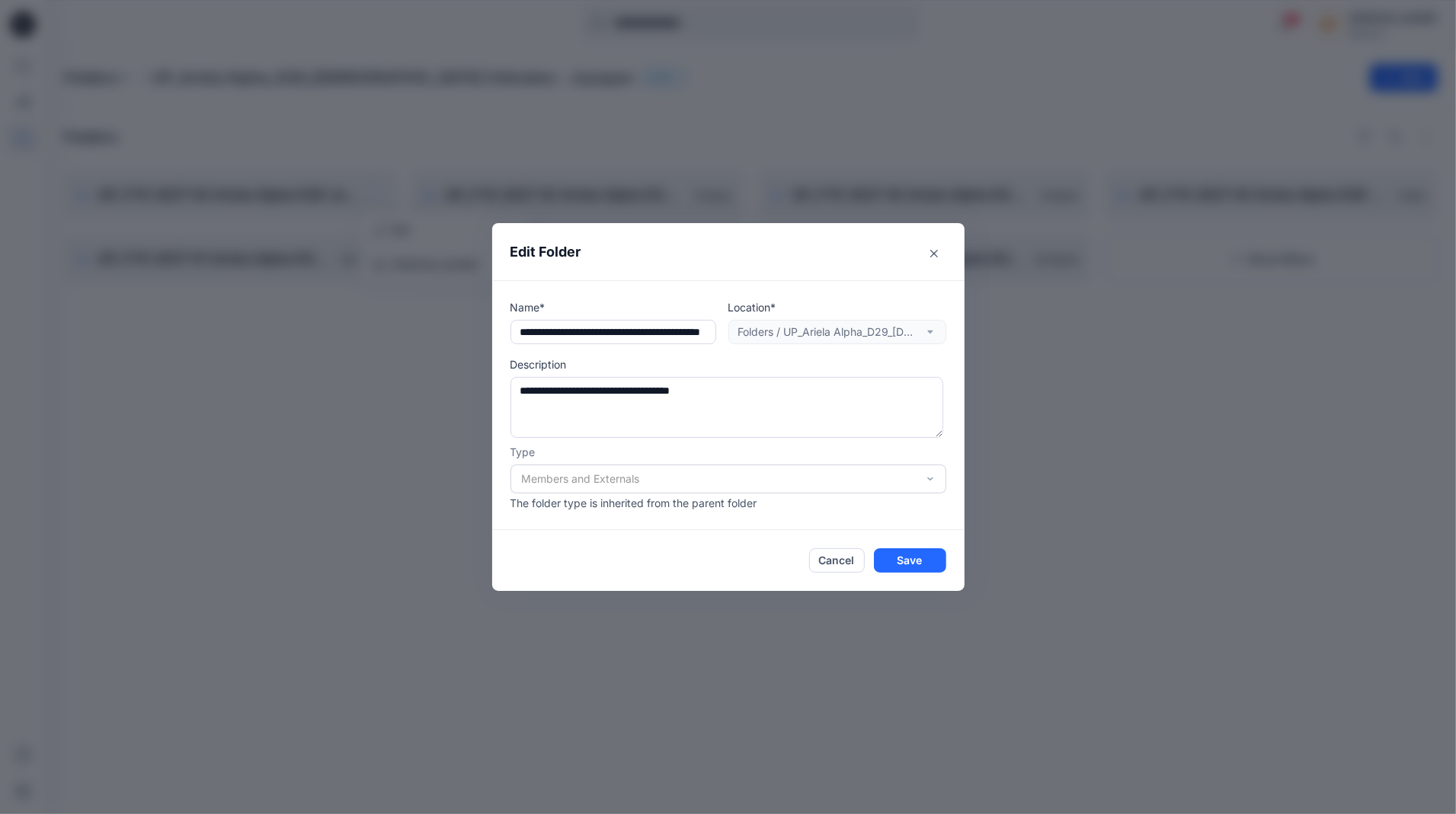
scroll to position [0, 72]
drag, startPoint x: 654, startPoint y: 330, endPoint x: 785, endPoint y: 329, distance: 131.0
click at [785, 330] on div "**********" at bounding box center [728, 321] width 435 height 45
click at [823, 542] on footer "Cancel Save" at bounding box center [728, 560] width 472 height 60
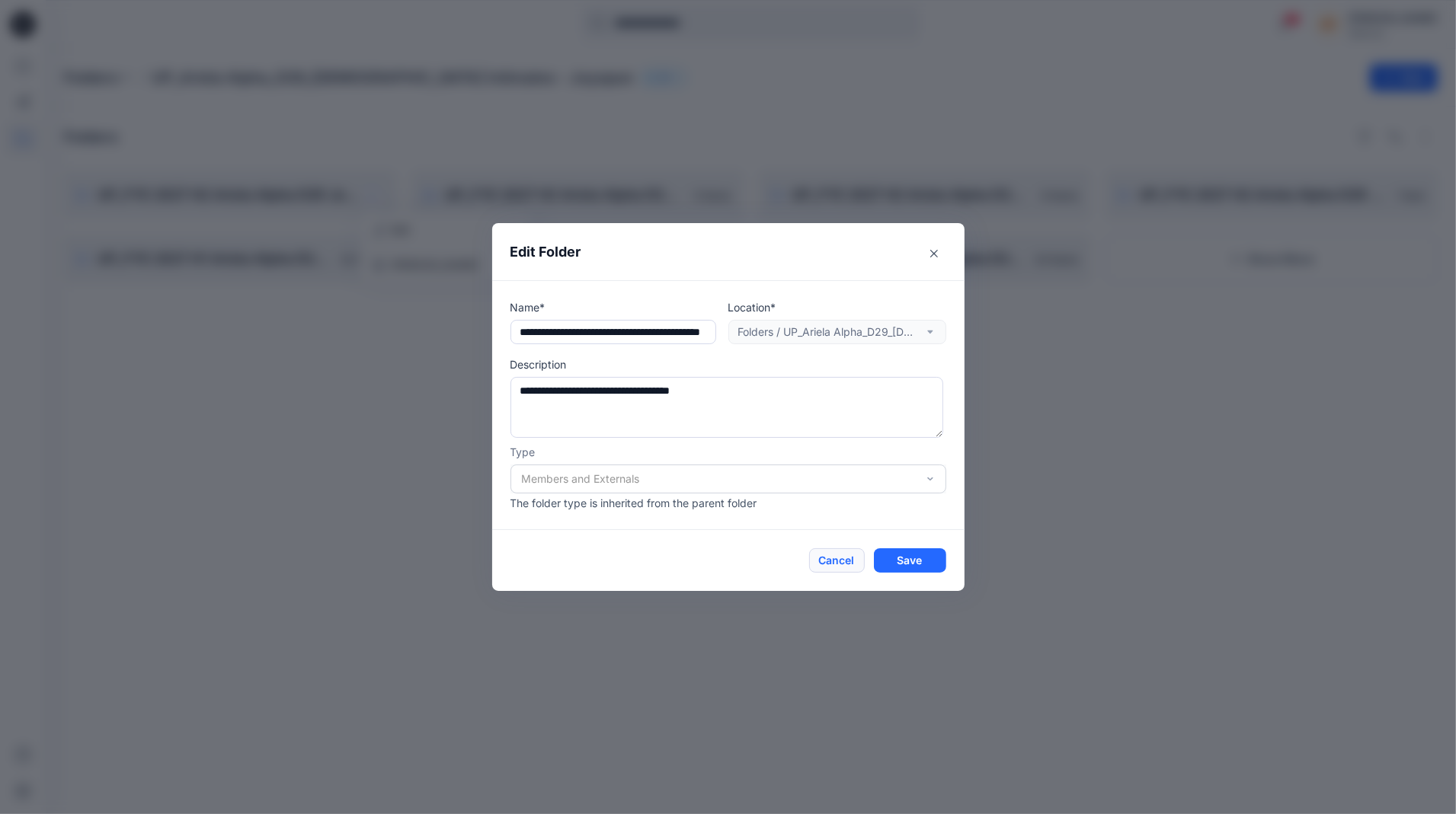
click at [823, 557] on button "Cancel" at bounding box center [837, 560] width 56 height 25
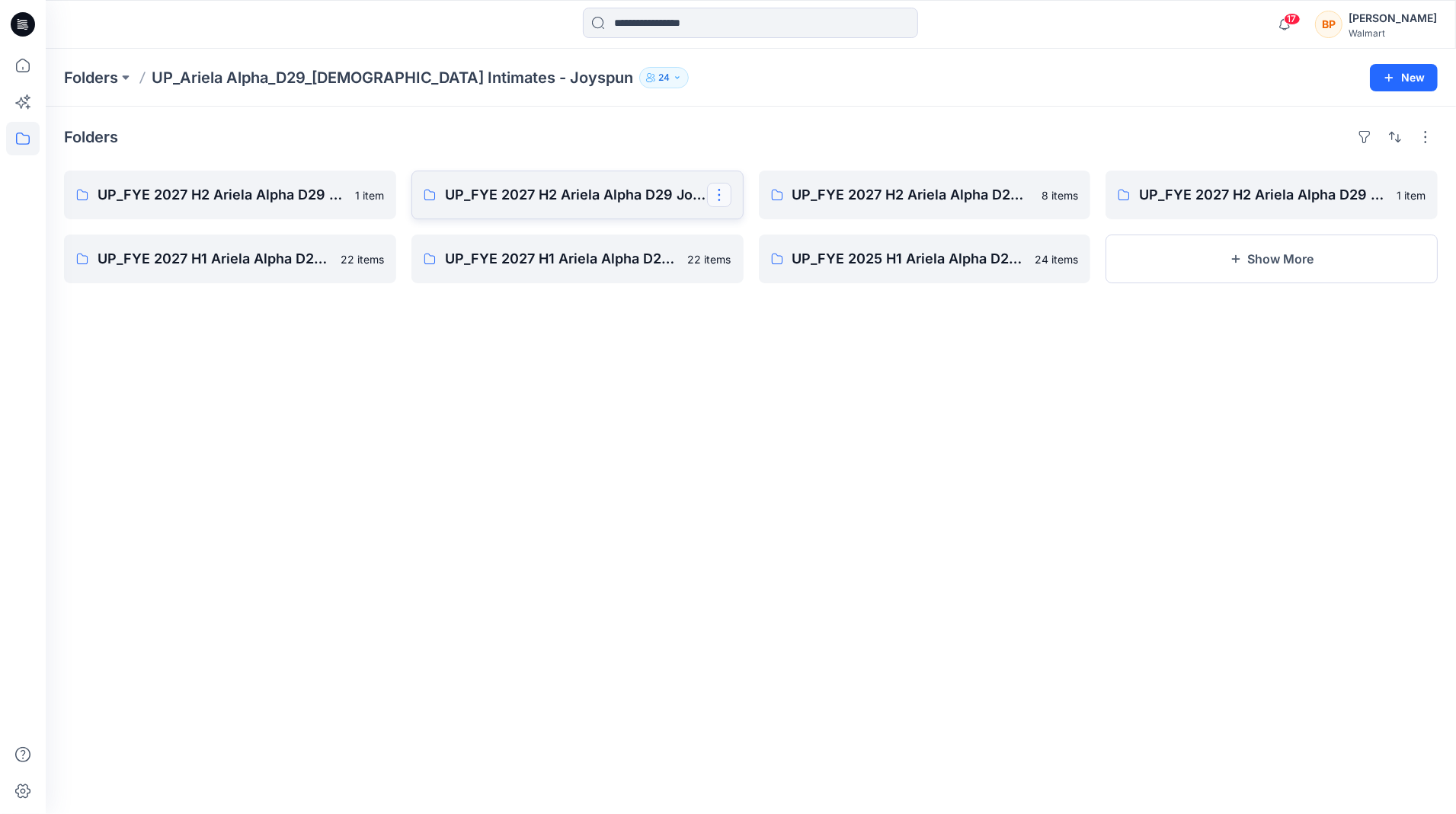
click at [715, 192] on button "button" at bounding box center [719, 194] width 25 height 25
click at [768, 228] on button "Edit" at bounding box center [793, 229] width 165 height 28
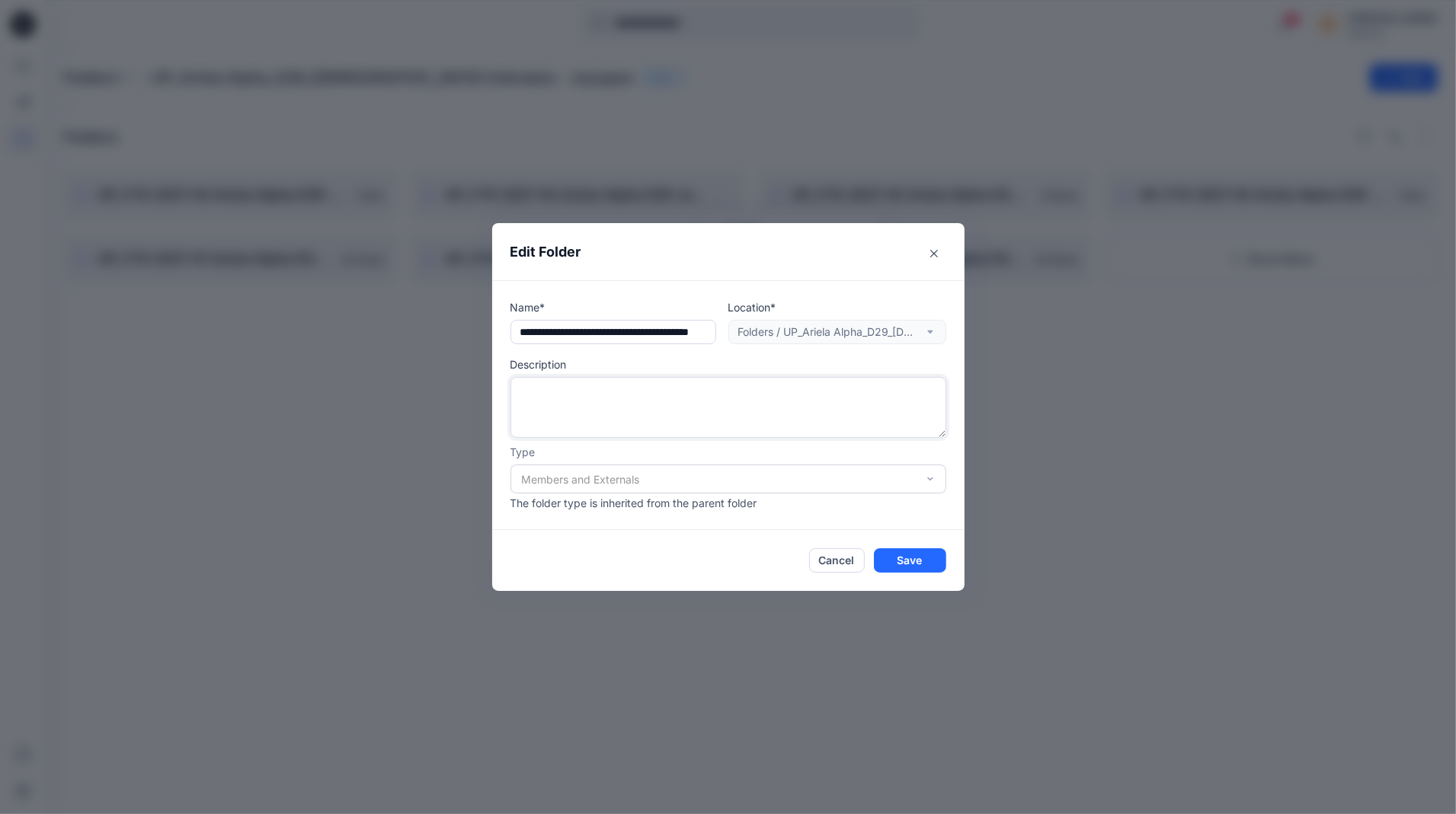
click at [723, 403] on textarea at bounding box center [728, 407] width 435 height 60
paste textarea "**********"
type textarea "**********"
click at [903, 563] on button "Save" at bounding box center [910, 560] width 72 height 25
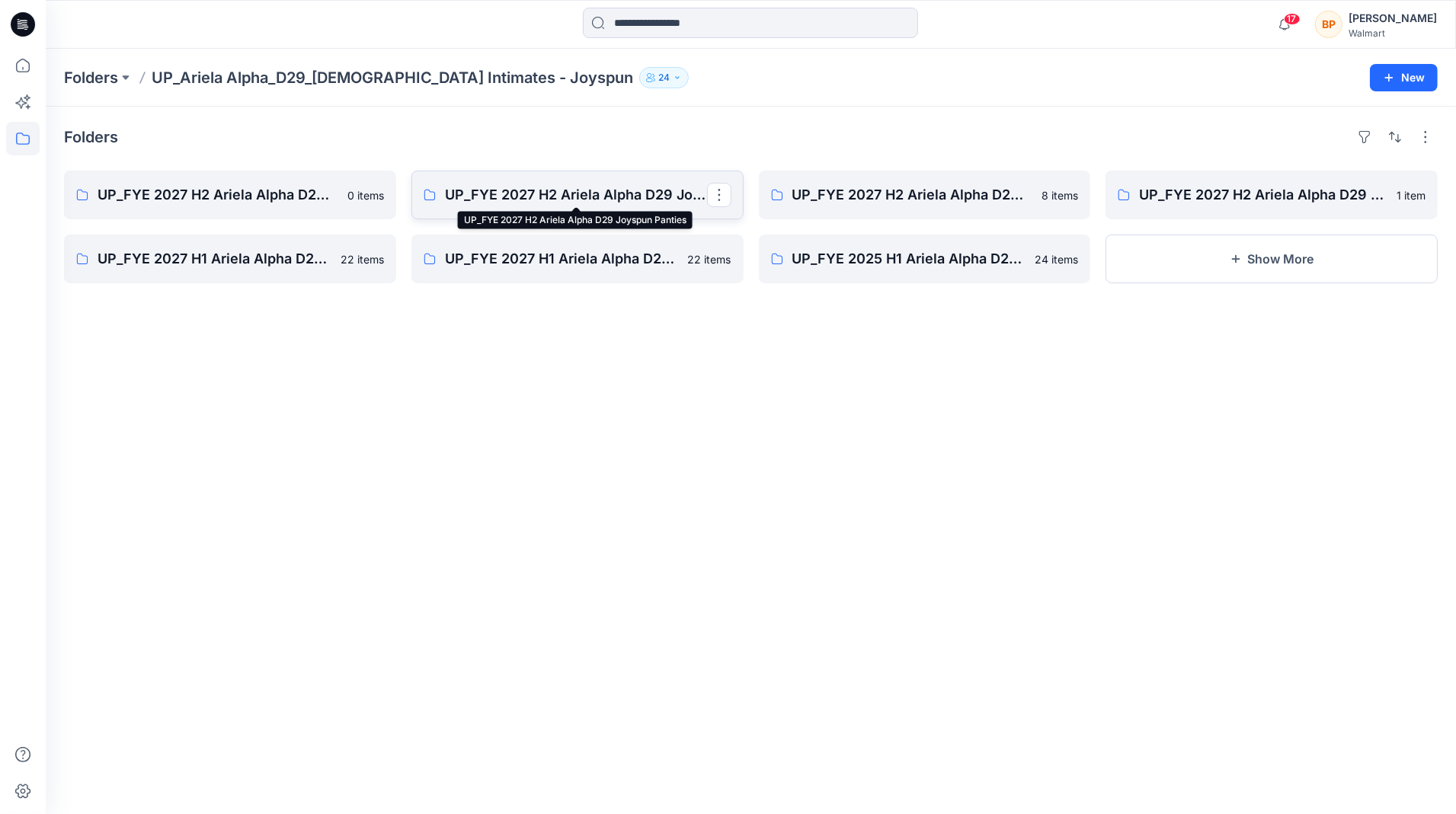
click at [500, 185] on p "UP_FYE 2027 H2 Ariela Alpha D29 Joyspun Panties" at bounding box center [576, 195] width 262 height 22
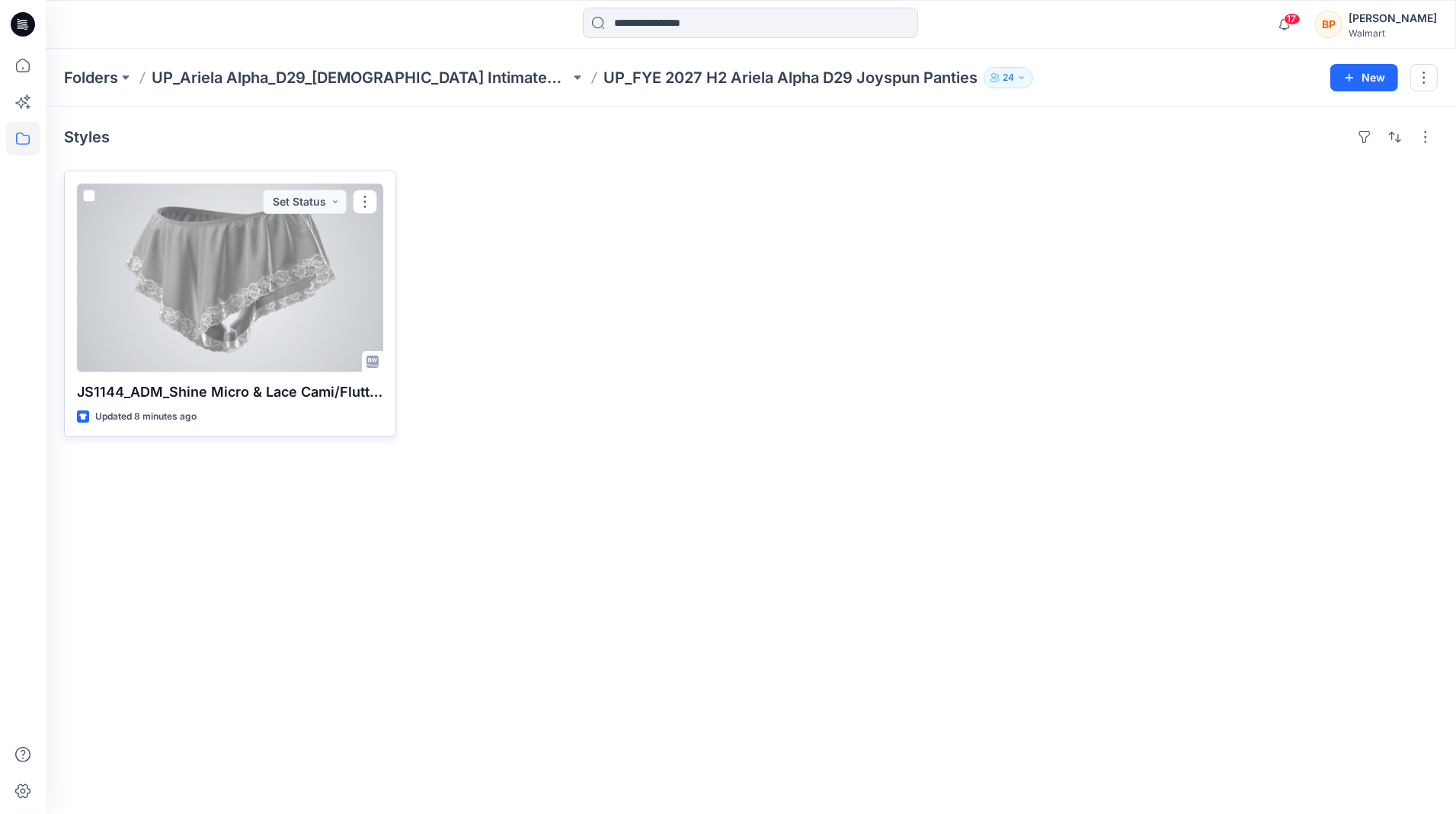
click at [299, 300] on div at bounding box center [230, 278] width 306 height 189
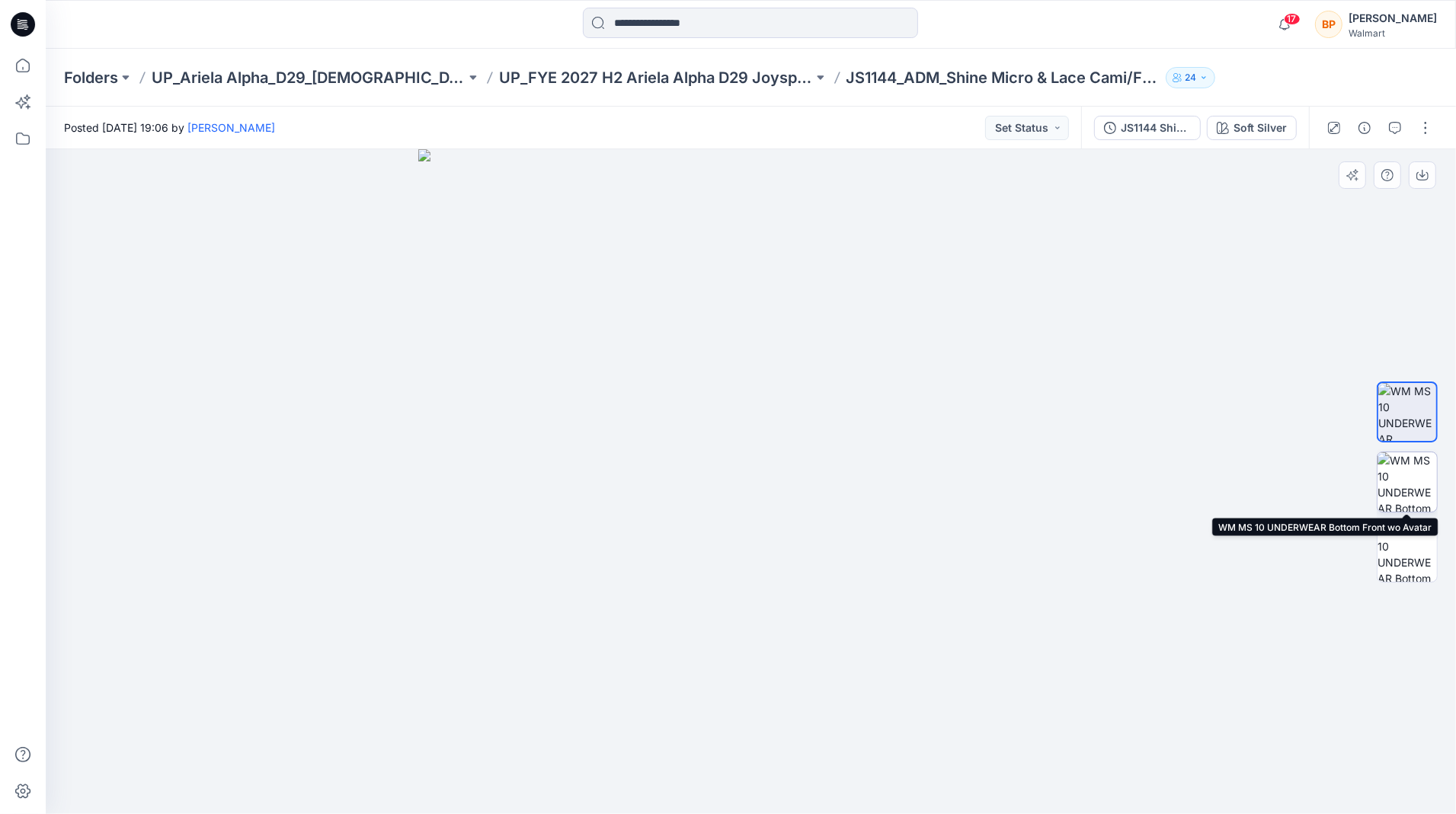
click at [1413, 494] on img at bounding box center [1407, 482] width 60 height 59
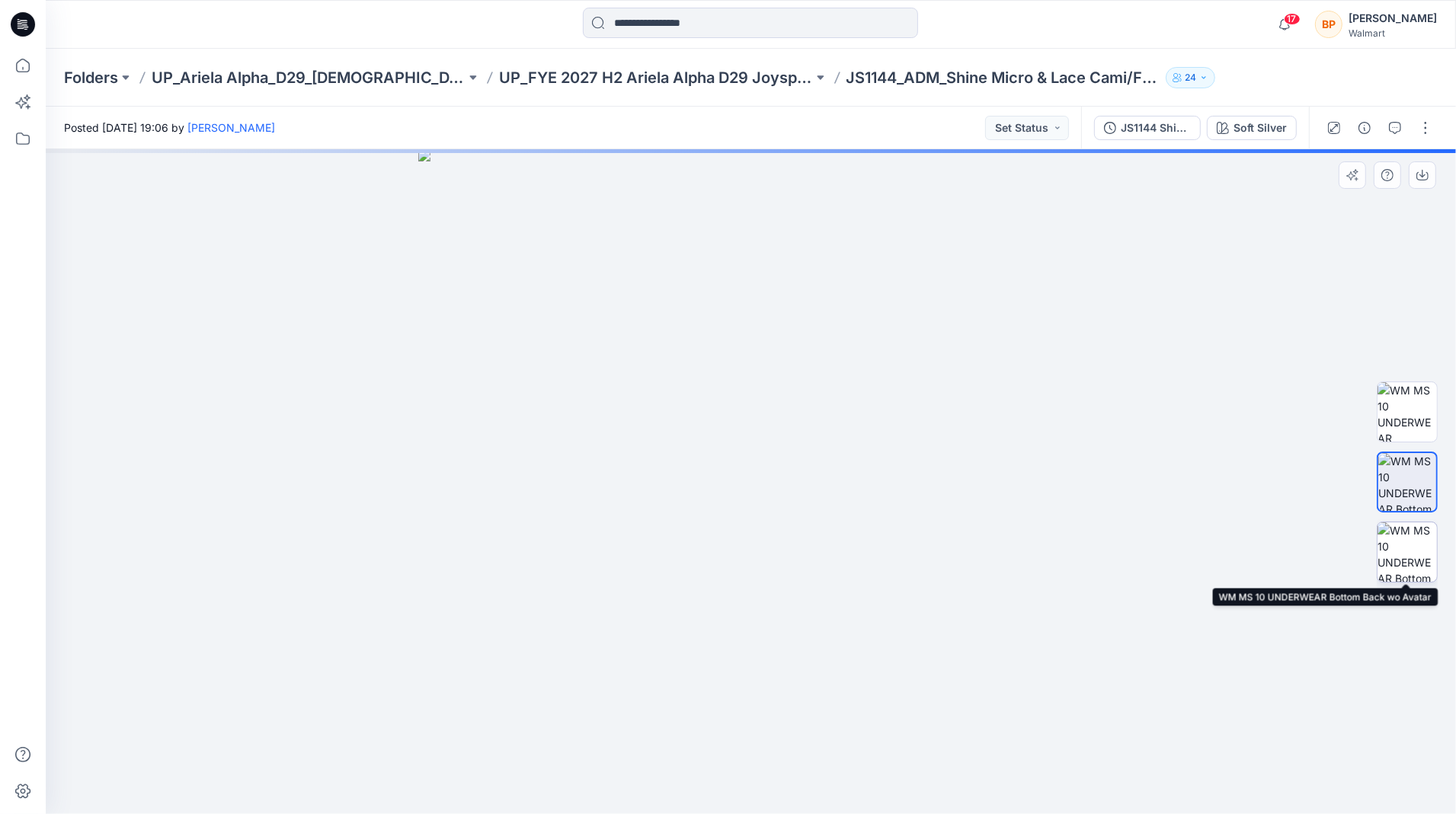
click at [1413, 536] on img at bounding box center [1407, 552] width 60 height 59
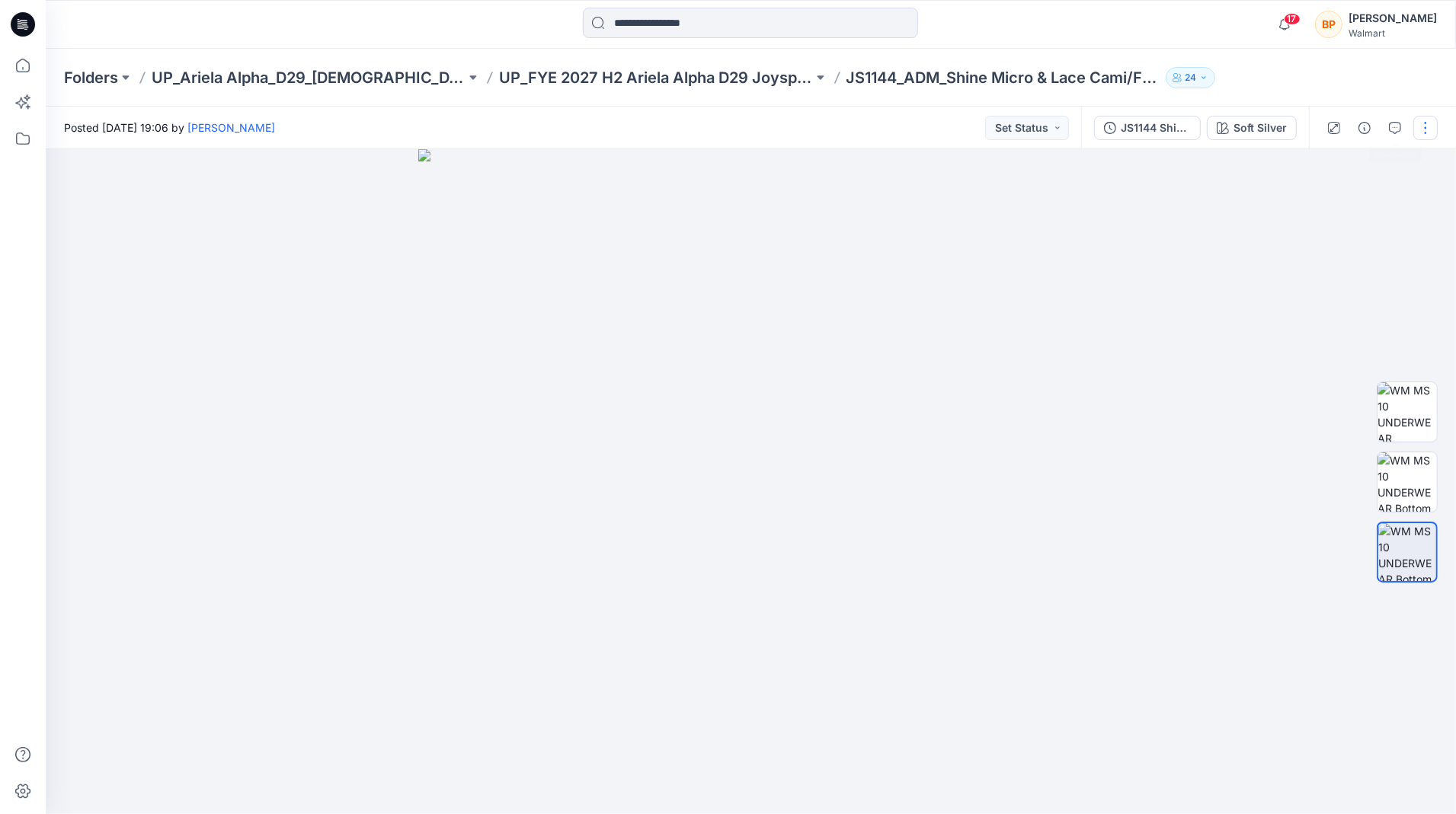
click at [1425, 120] on button "button" at bounding box center [1425, 128] width 25 height 25
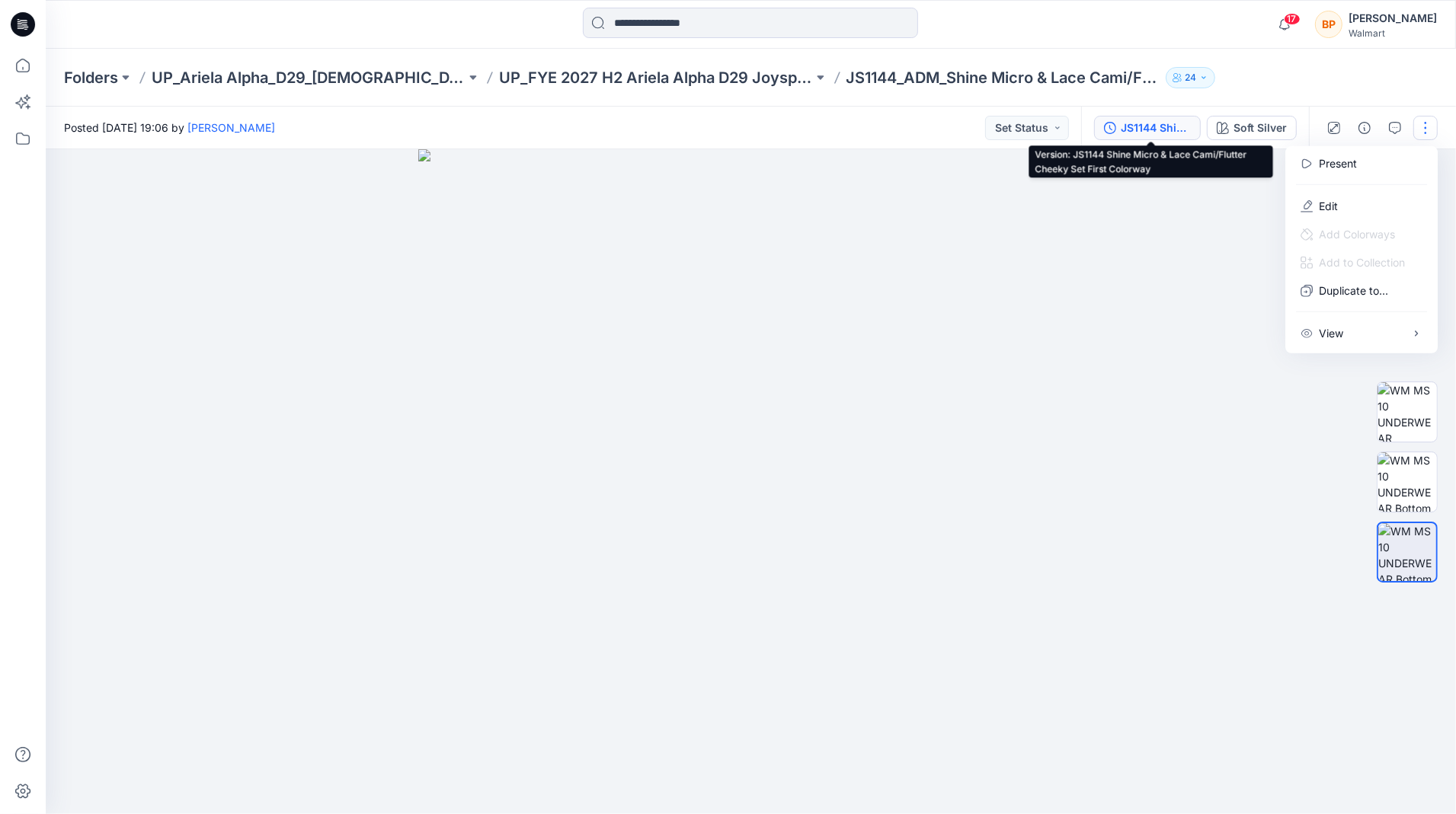
click at [1150, 139] on button "JS1144 Shine Micro & Lace Cami/Flutter Cheeky Set First Colorway" at bounding box center [1148, 128] width 107 height 25
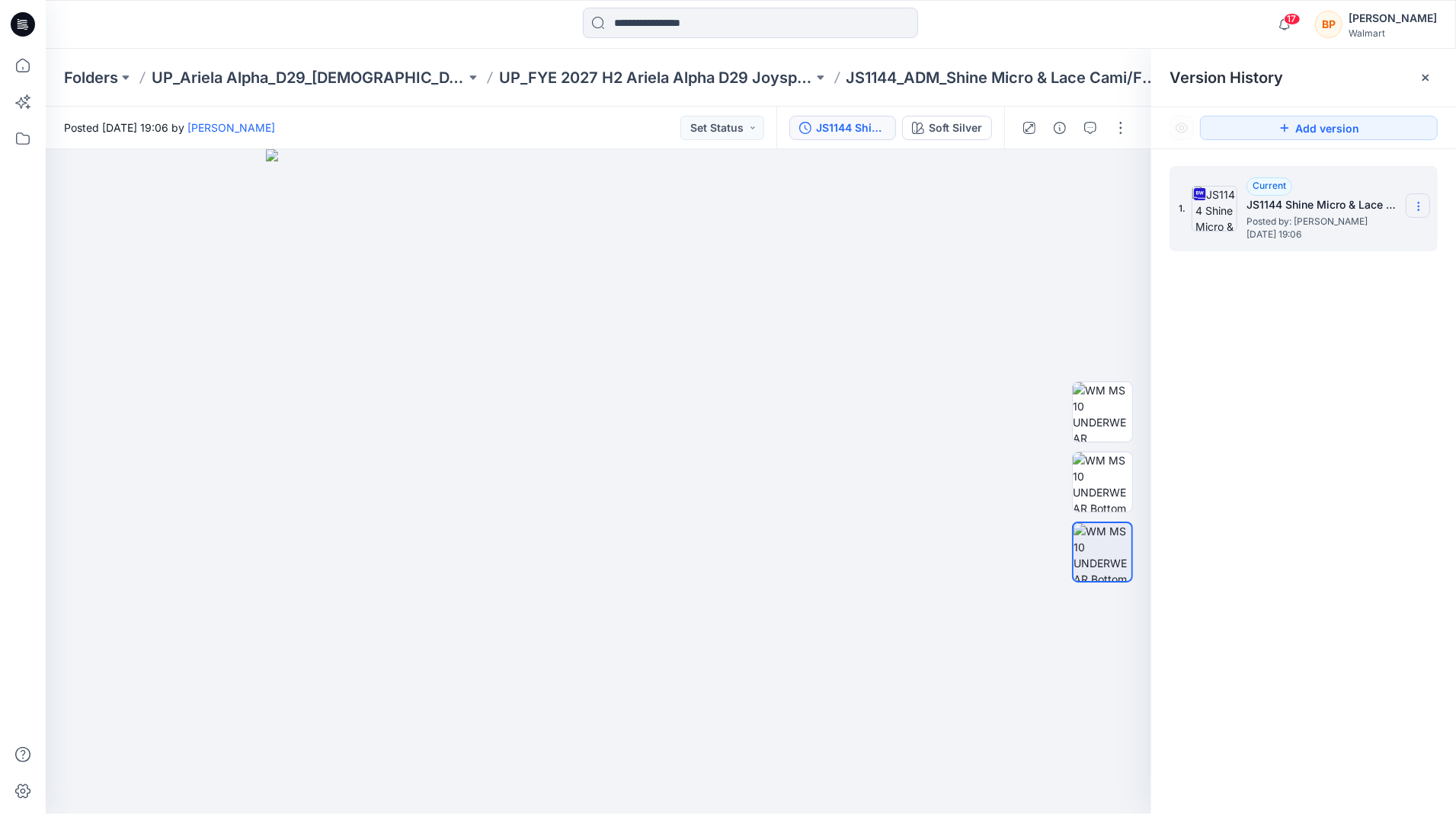
click at [1419, 202] on icon at bounding box center [1418, 206] width 12 height 12
click at [1020, 216] on div at bounding box center [598, 482] width 1106 height 665
click at [1109, 130] on button "button" at bounding box center [1121, 128] width 25 height 25
click at [1031, 201] on p "Edit" at bounding box center [1024, 206] width 19 height 16
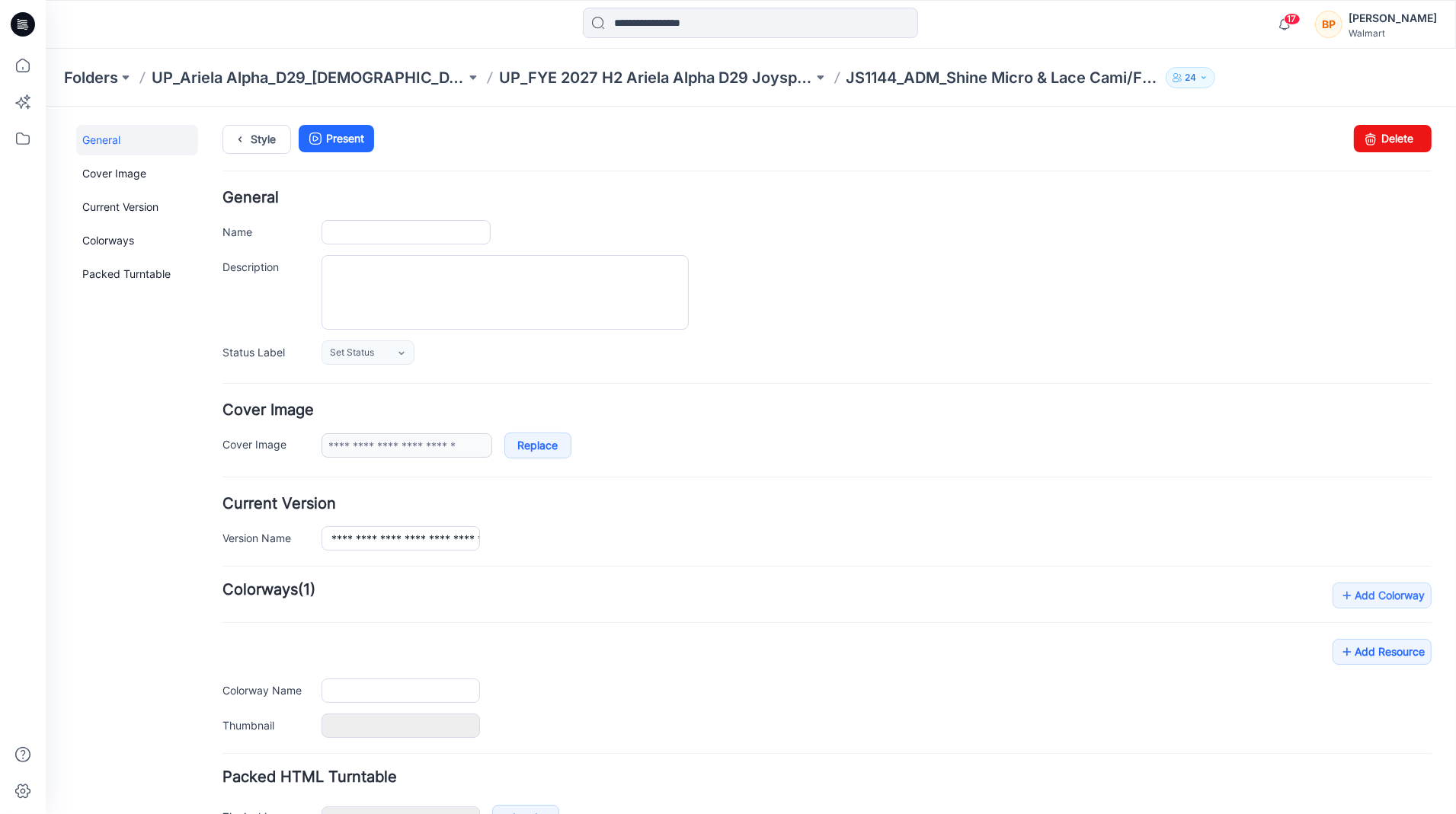
type input "**********"
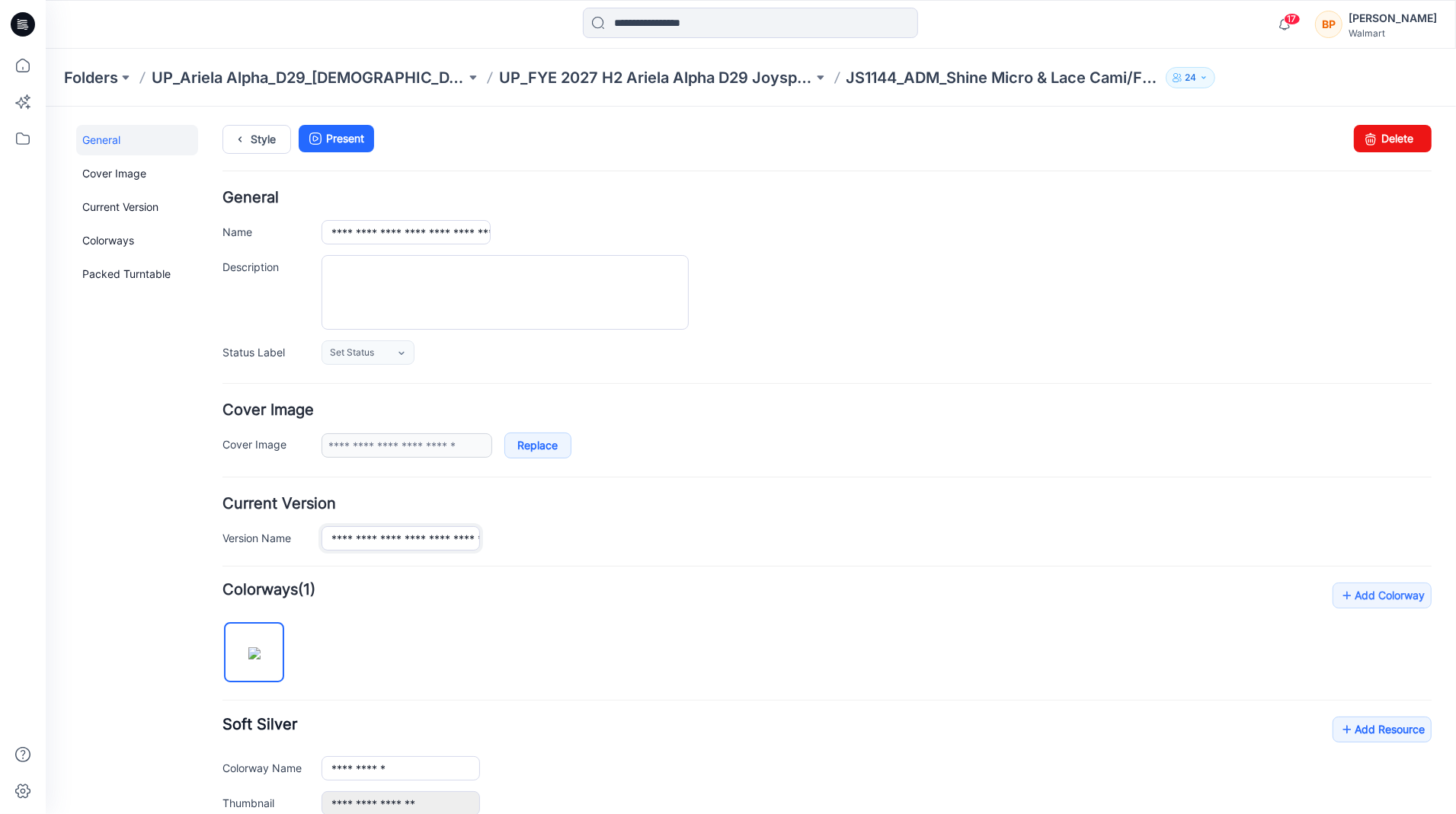
scroll to position [0, 189]
drag, startPoint x: 325, startPoint y: 534, endPoint x: 695, endPoint y: 565, distance: 371.3
click at [695, 565] on form "**********" at bounding box center [826, 664] width 1209 height 950
